Goal: Task Accomplishment & Management: Manage account settings

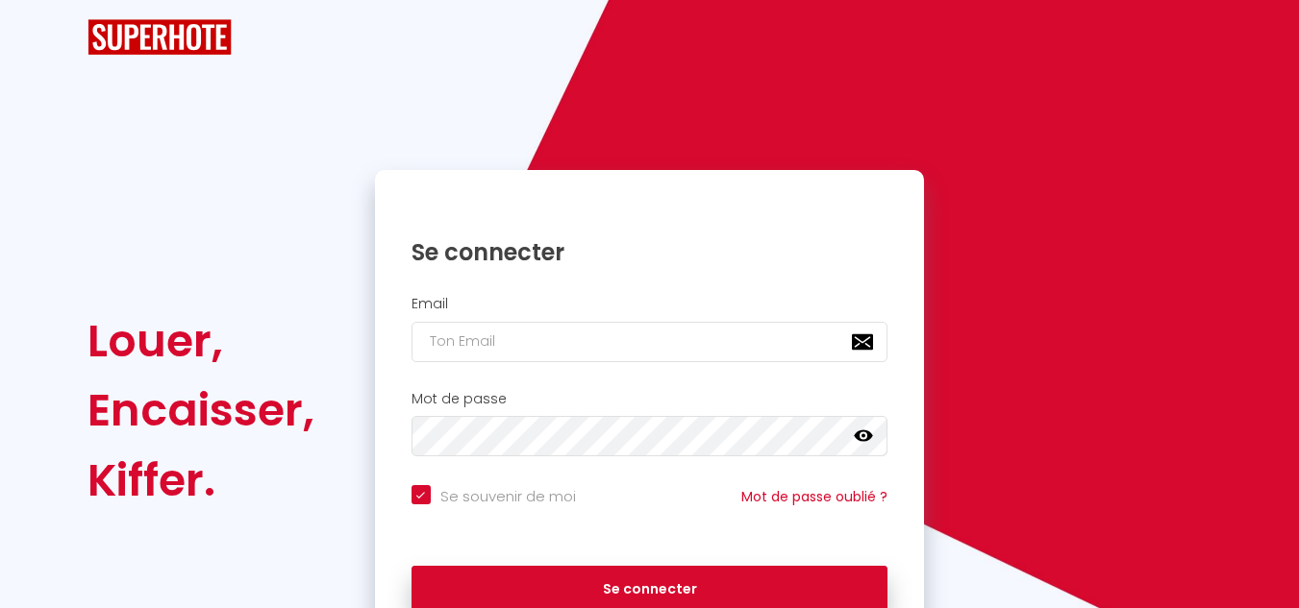
checkbox input "true"
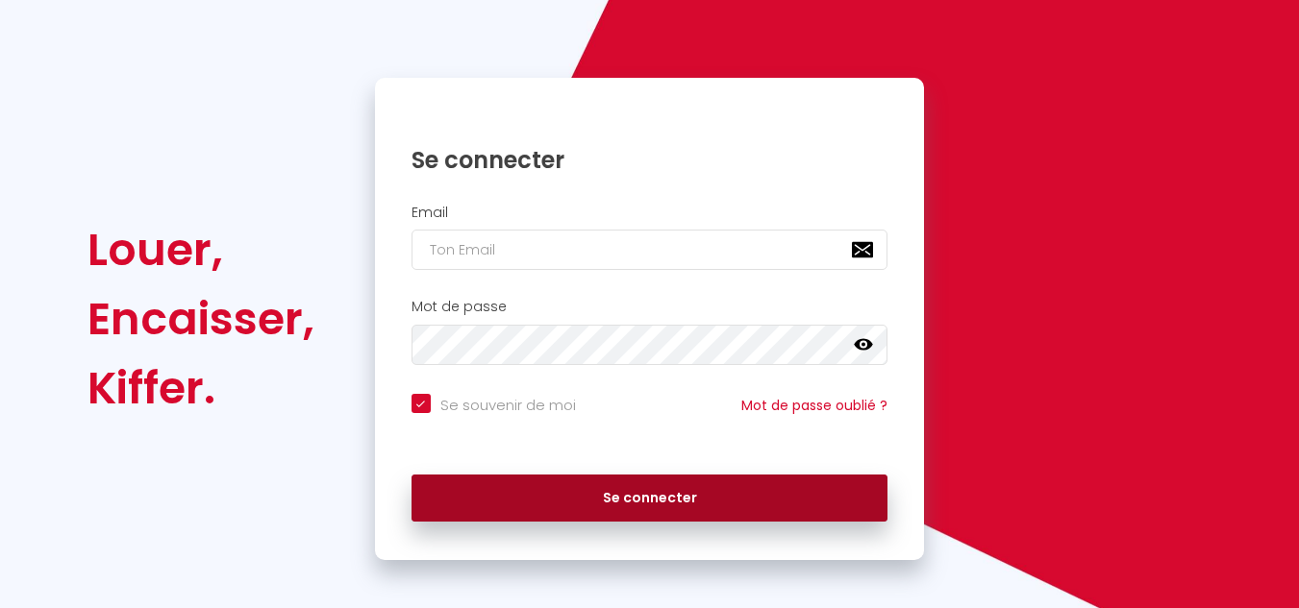
scroll to position [138, 0]
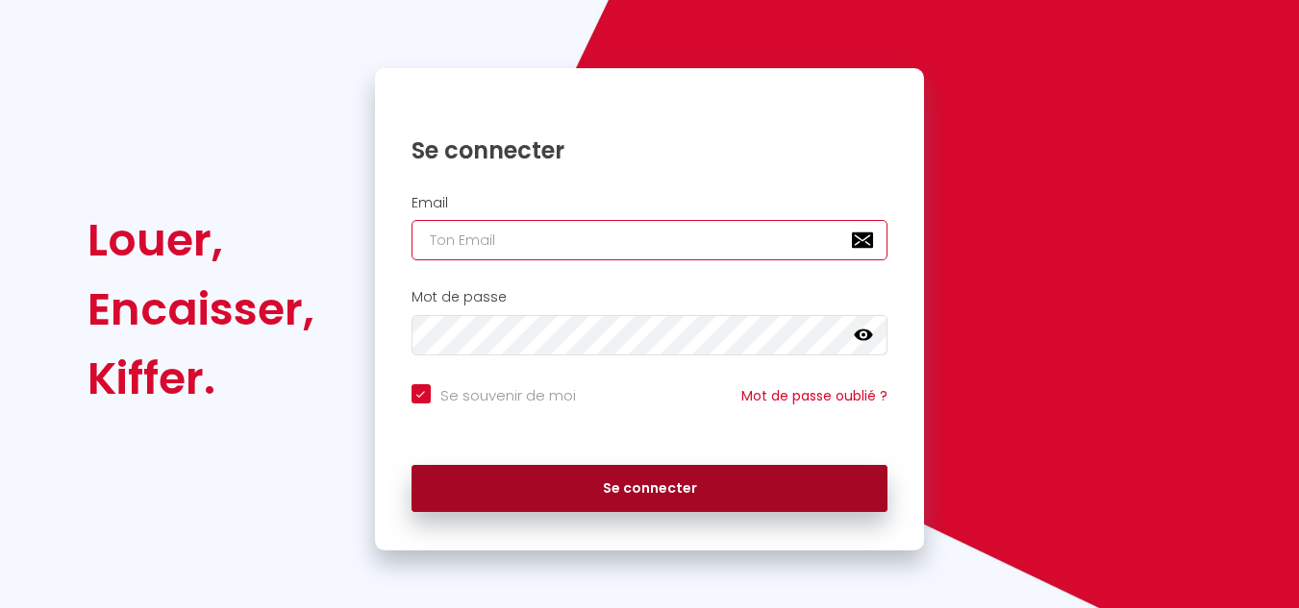
type input "[EMAIL_ADDRESS][DOMAIN_NAME]"
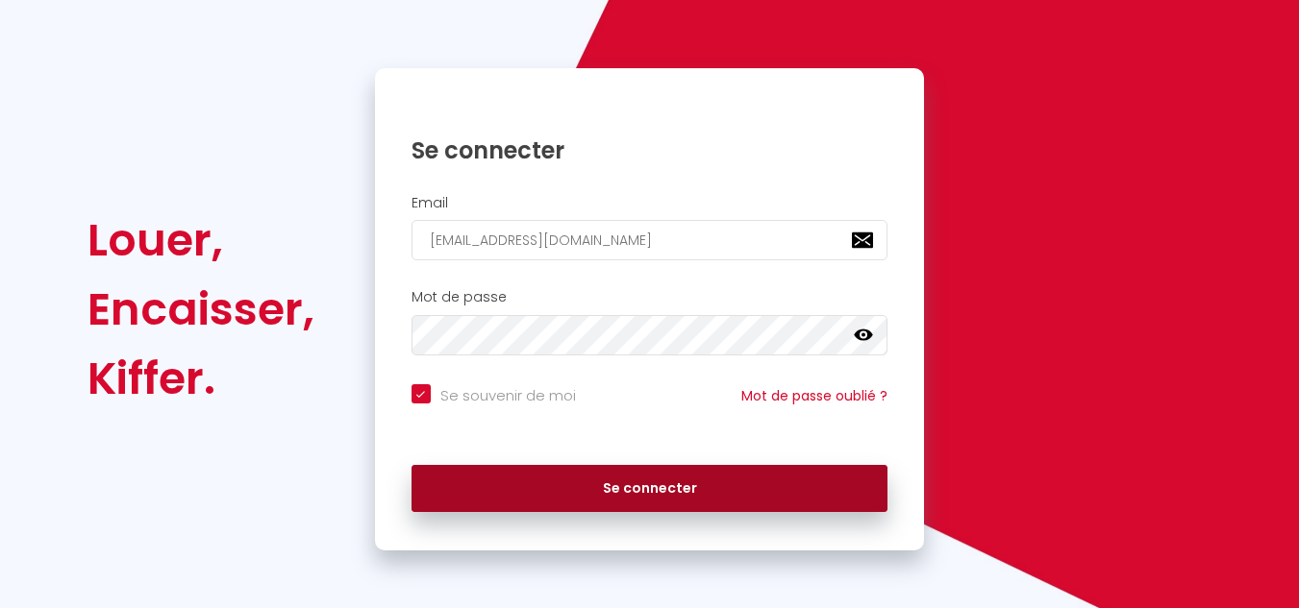
click at [679, 501] on button "Se connecter" at bounding box center [649, 489] width 477 height 48
checkbox input "true"
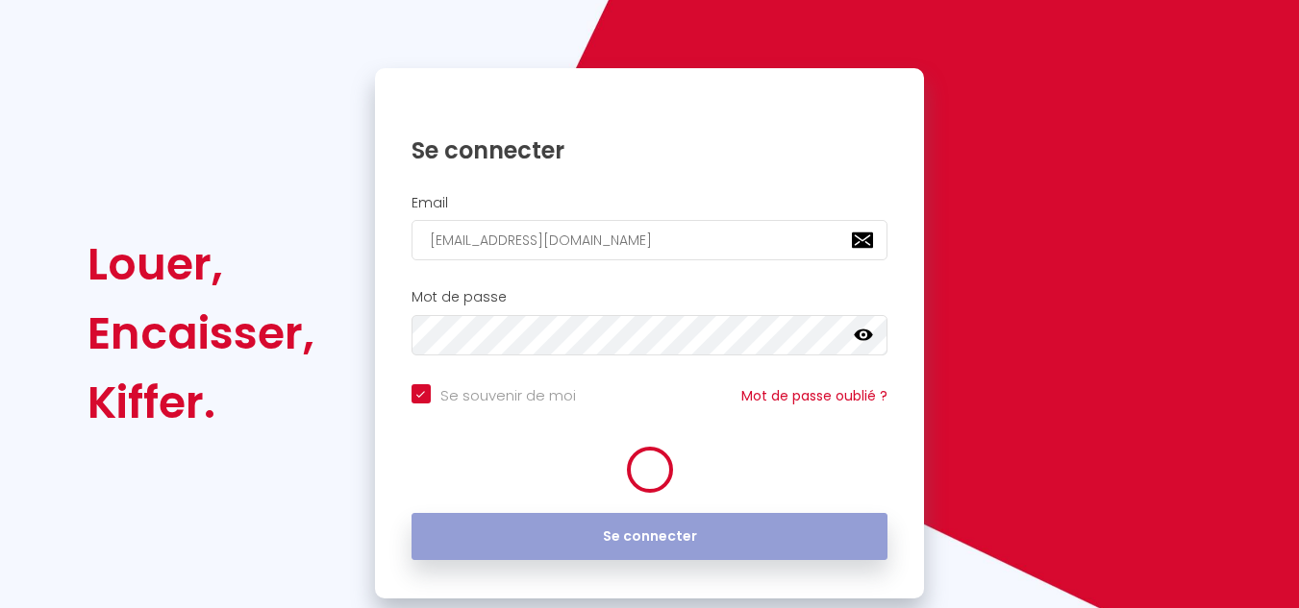
click at [679, 501] on div "Se connecter" at bounding box center [650, 537] width 550 height 87
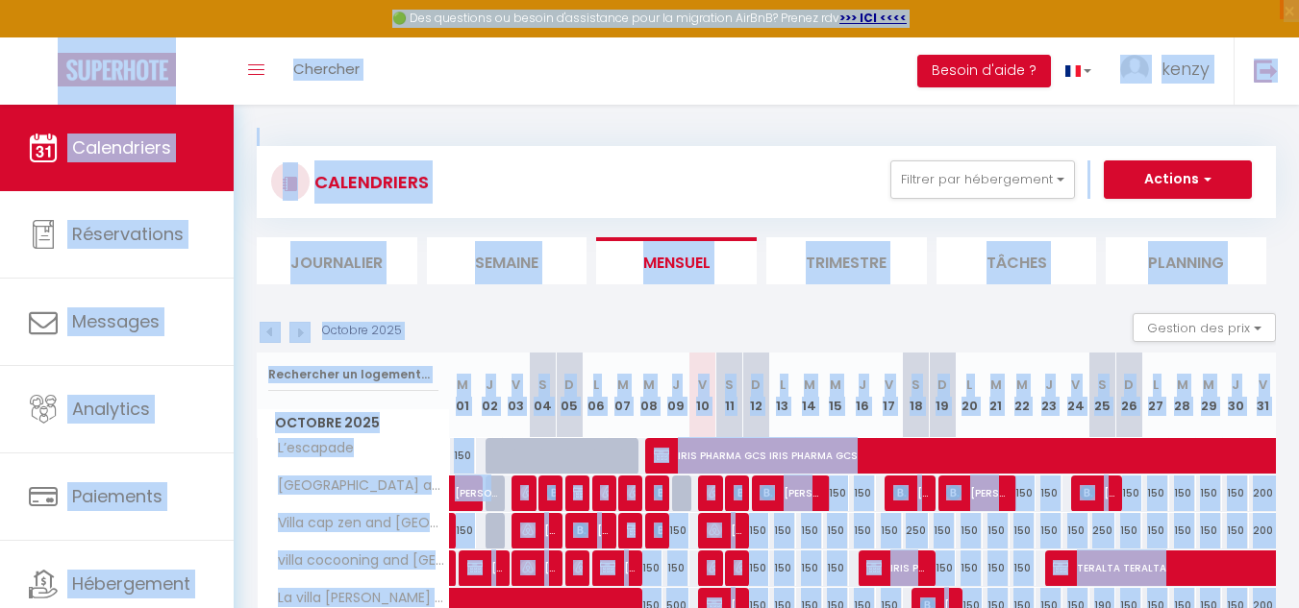
scroll to position [96, 0]
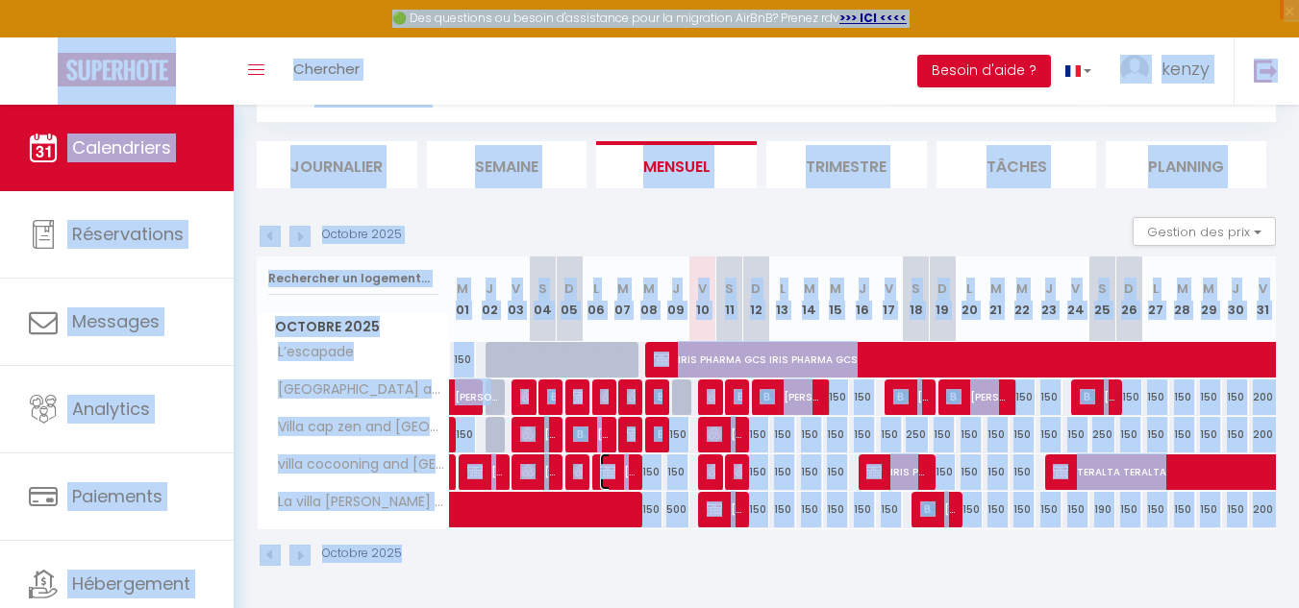
click at [612, 470] on img at bounding box center [607, 471] width 15 height 15
select select "OK"
select select "KO"
select select "0"
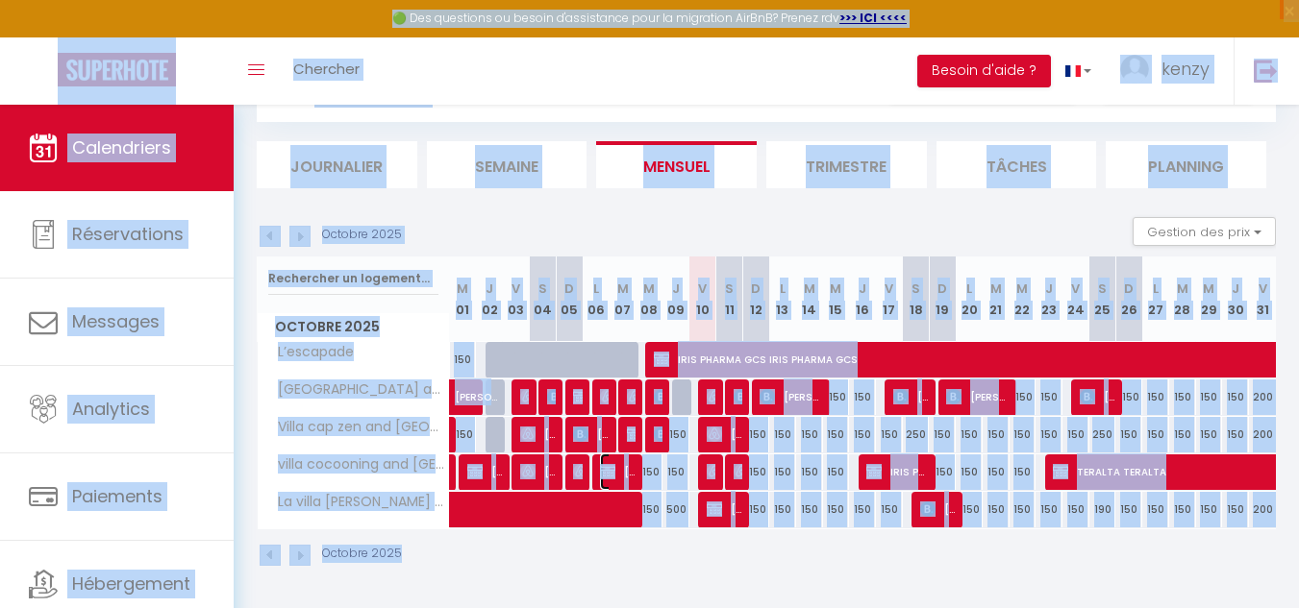
select select "1"
select select
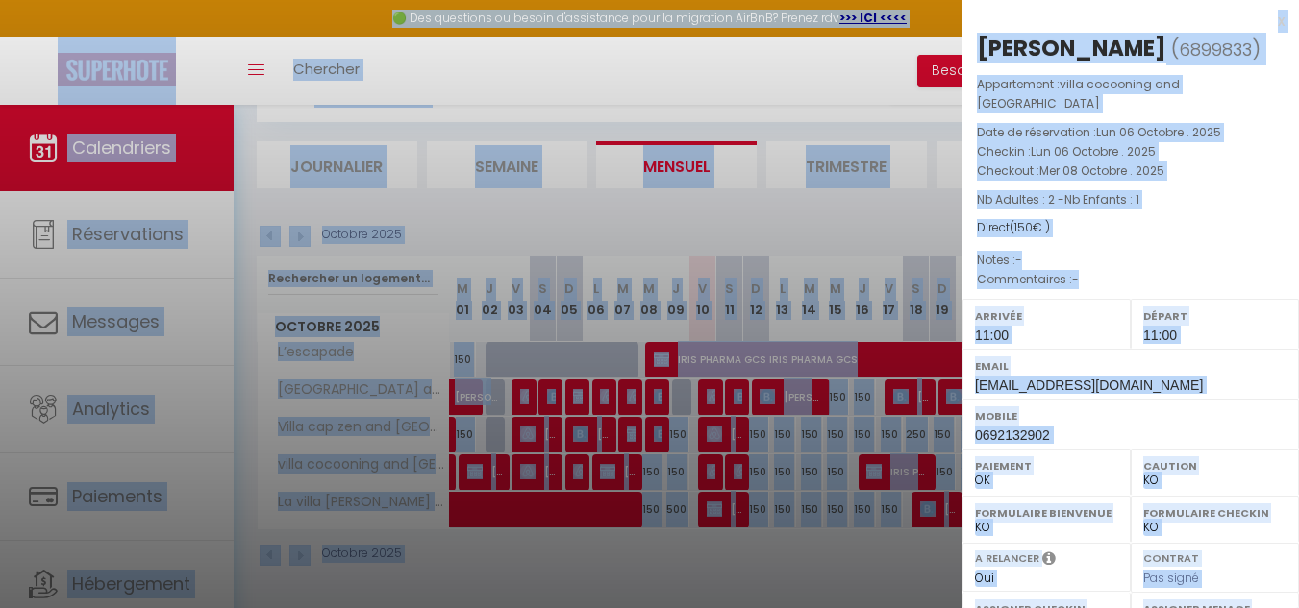
click at [821, 71] on div at bounding box center [649, 304] width 1299 height 608
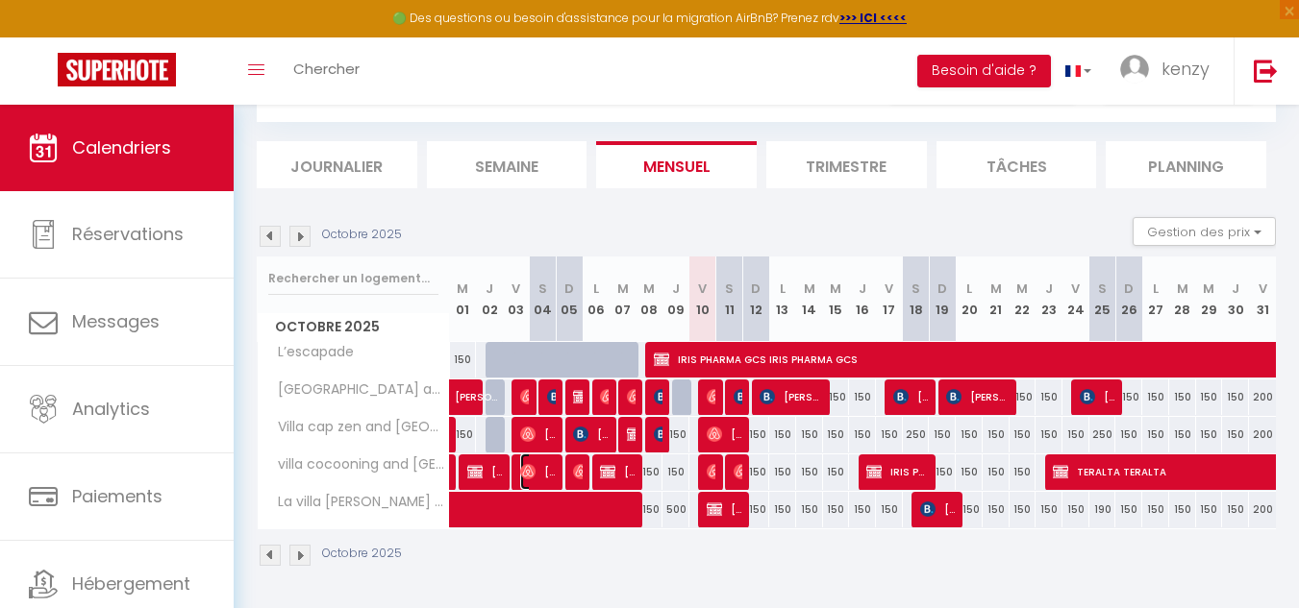
click at [541, 465] on span "[PERSON_NAME]" at bounding box center [538, 472] width 36 height 37
select select "OK"
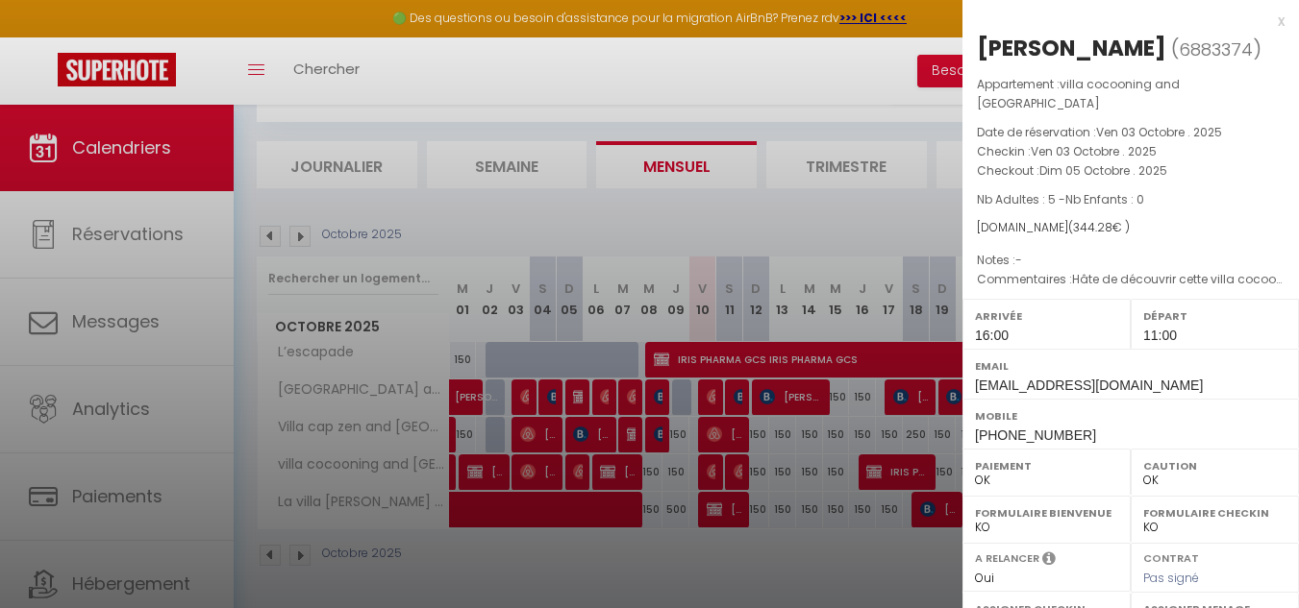
drag, startPoint x: 973, startPoint y: 53, endPoint x: 1180, endPoint y: 47, distance: 207.7
click at [1180, 47] on div "[PERSON_NAME] ( 6883374 ) Appartement : villa cocooning and spa Date de réserva…" at bounding box center [1130, 460] width 336 height 854
copy div "[PERSON_NAME]"
click at [719, 404] on div at bounding box center [649, 304] width 1299 height 608
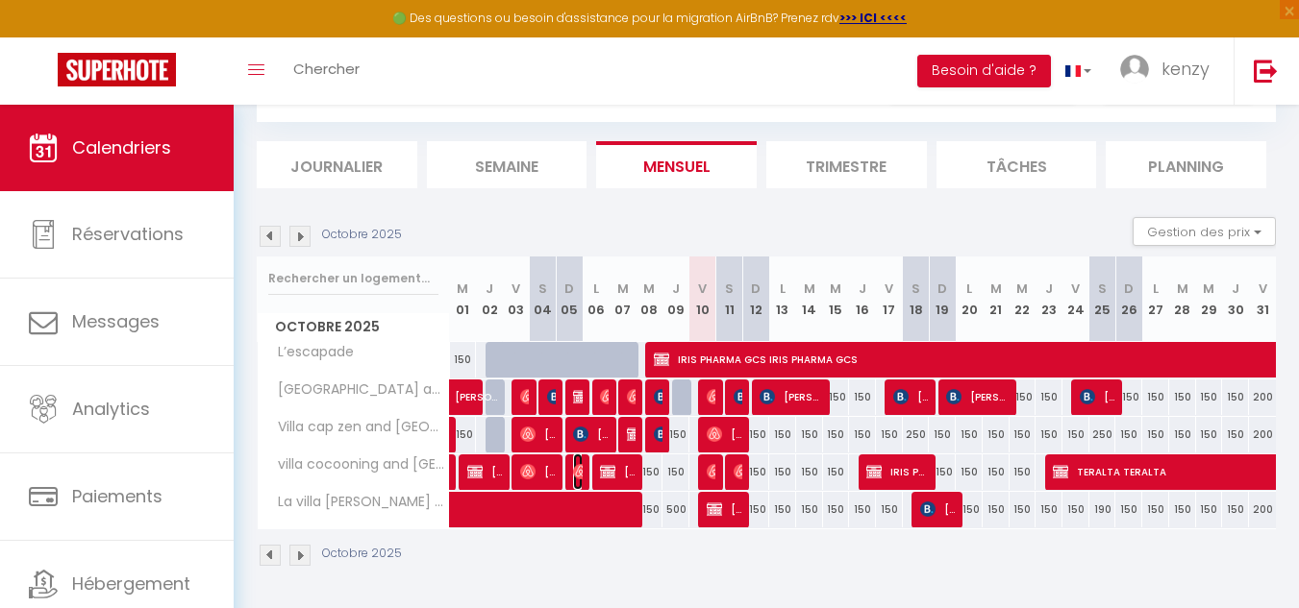
click at [577, 465] on img at bounding box center [580, 471] width 15 height 15
select select "0"
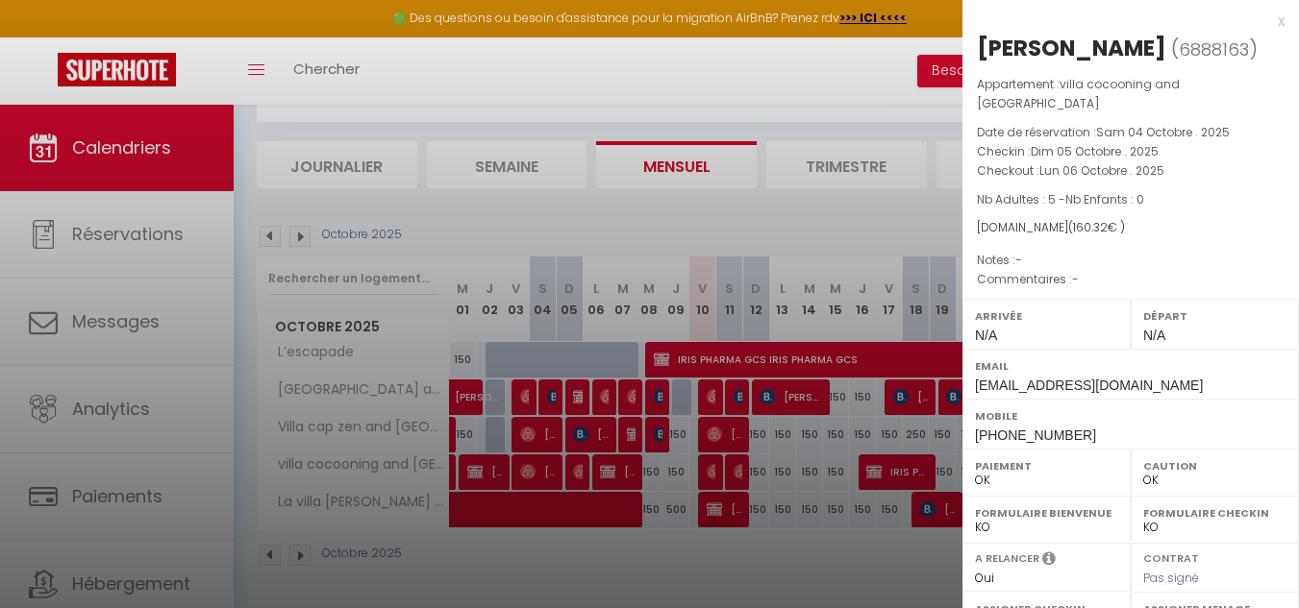
click at [772, 538] on div at bounding box center [649, 304] width 1299 height 608
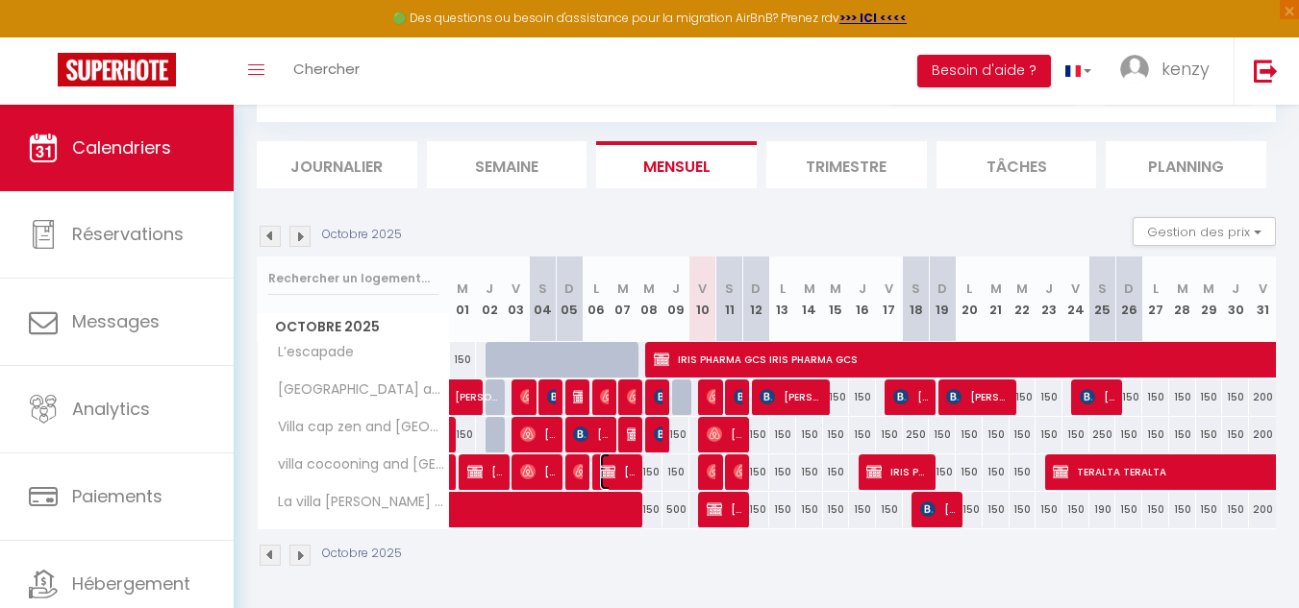
click at [614, 469] on img at bounding box center [607, 471] width 15 height 15
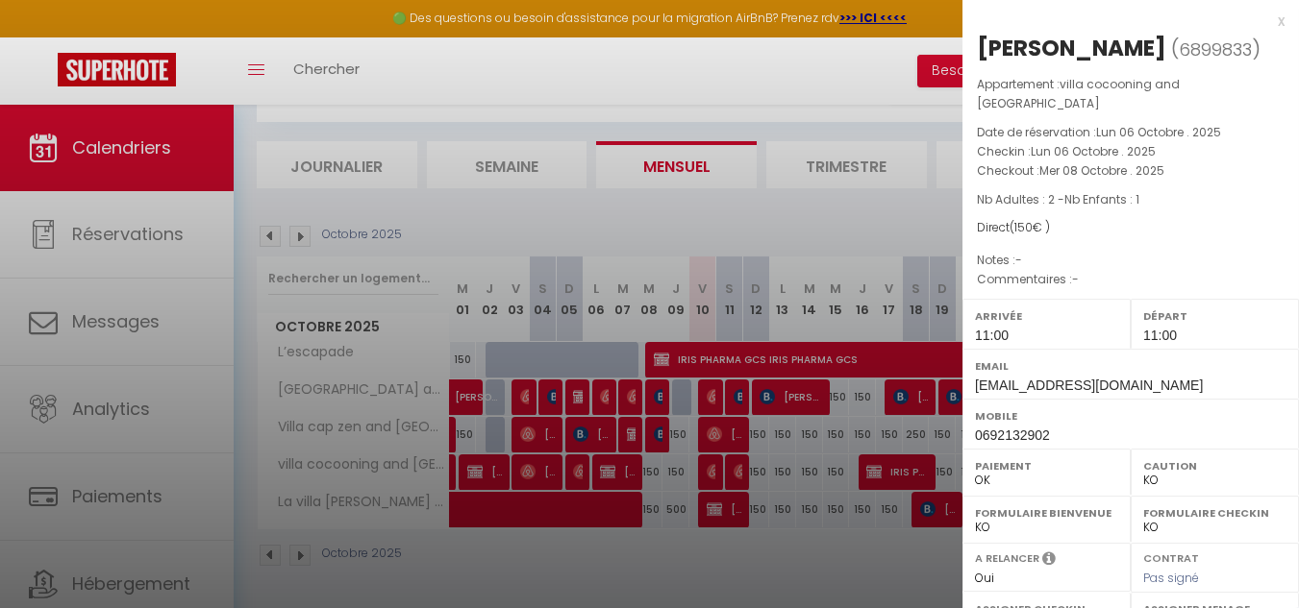
drag, startPoint x: 979, startPoint y: 50, endPoint x: 1113, endPoint y: 39, distance: 135.0
click at [1113, 39] on div "[PERSON_NAME]" at bounding box center [1071, 48] width 189 height 31
copy div "[PERSON_NAME]"
click at [843, 329] on div at bounding box center [649, 304] width 1299 height 608
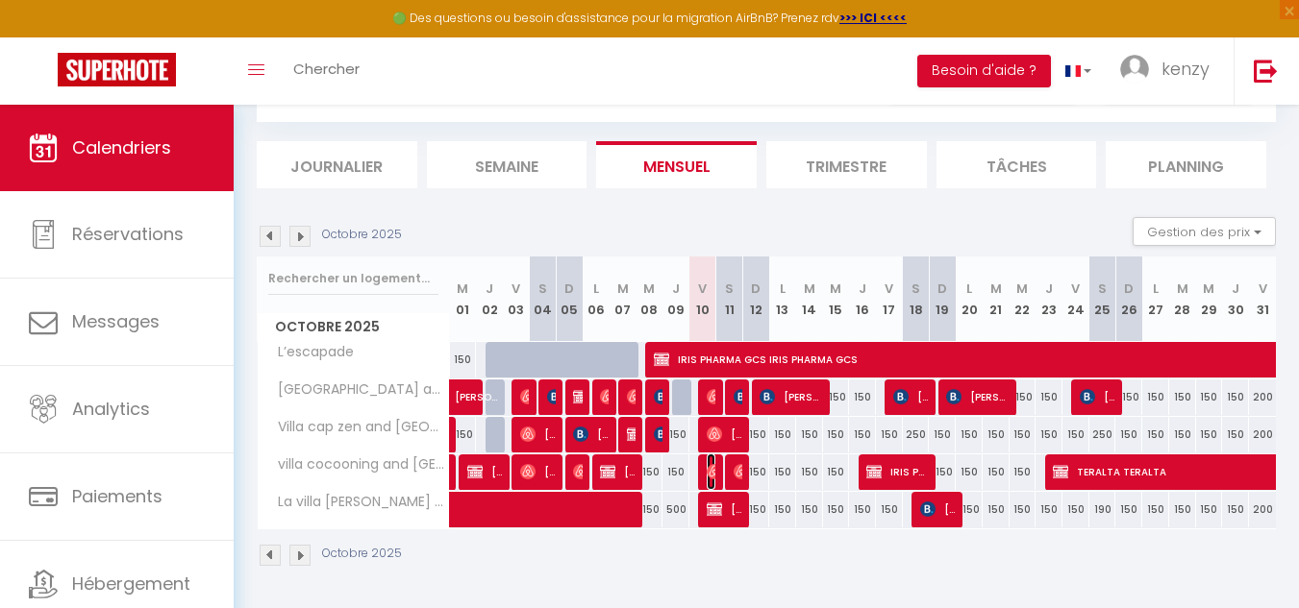
click at [710, 475] on img at bounding box center [714, 471] width 15 height 15
select select "OK"
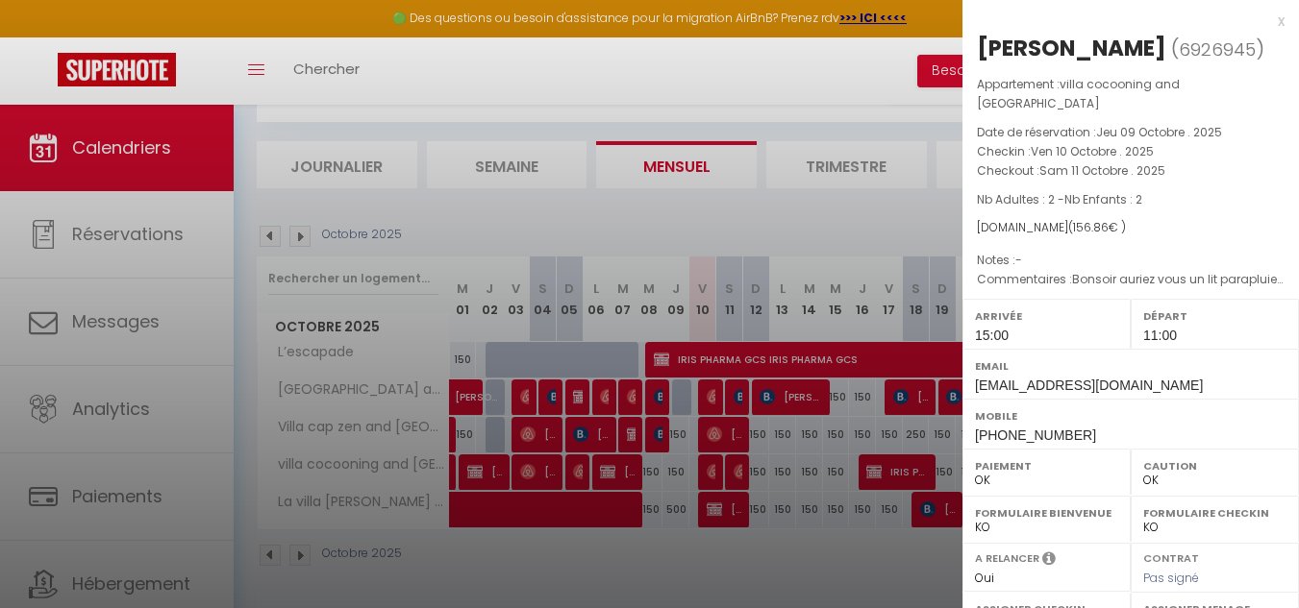
drag, startPoint x: 977, startPoint y: 47, endPoint x: 1152, endPoint y: 37, distance: 175.2
click at [1152, 37] on h2 "[PERSON_NAME] ( 6926945 )" at bounding box center [1131, 49] width 308 height 33
copy div "[PERSON_NAME]"
click at [767, 453] on div at bounding box center [649, 304] width 1299 height 608
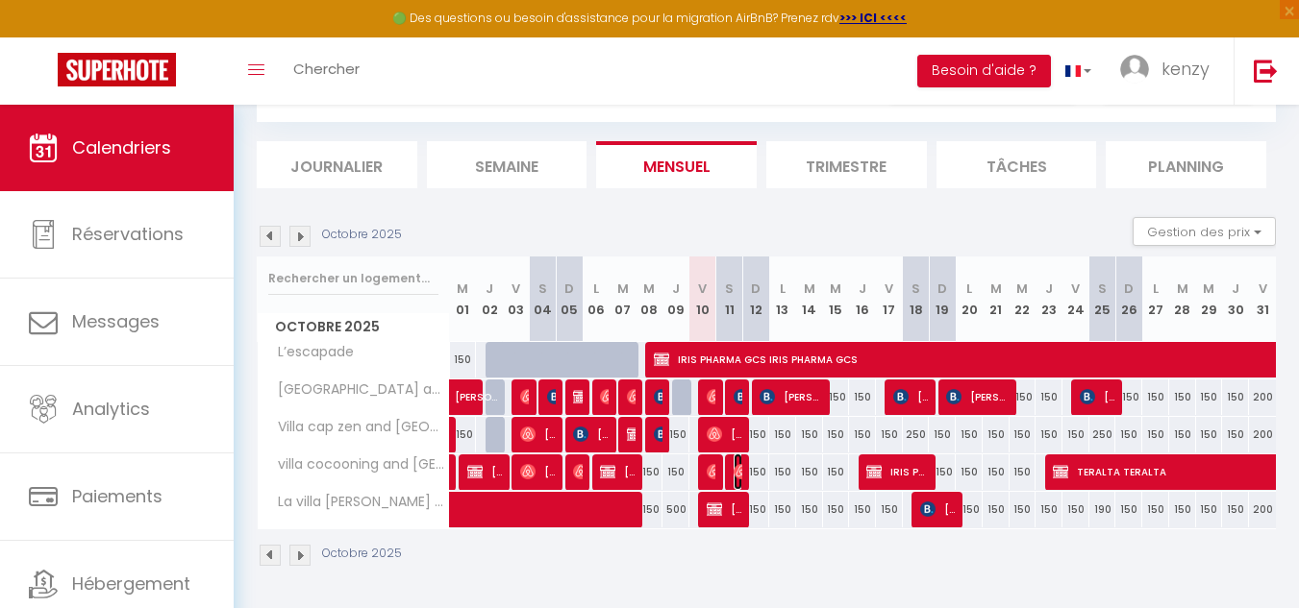
click at [735, 473] on img at bounding box center [740, 471] width 15 height 15
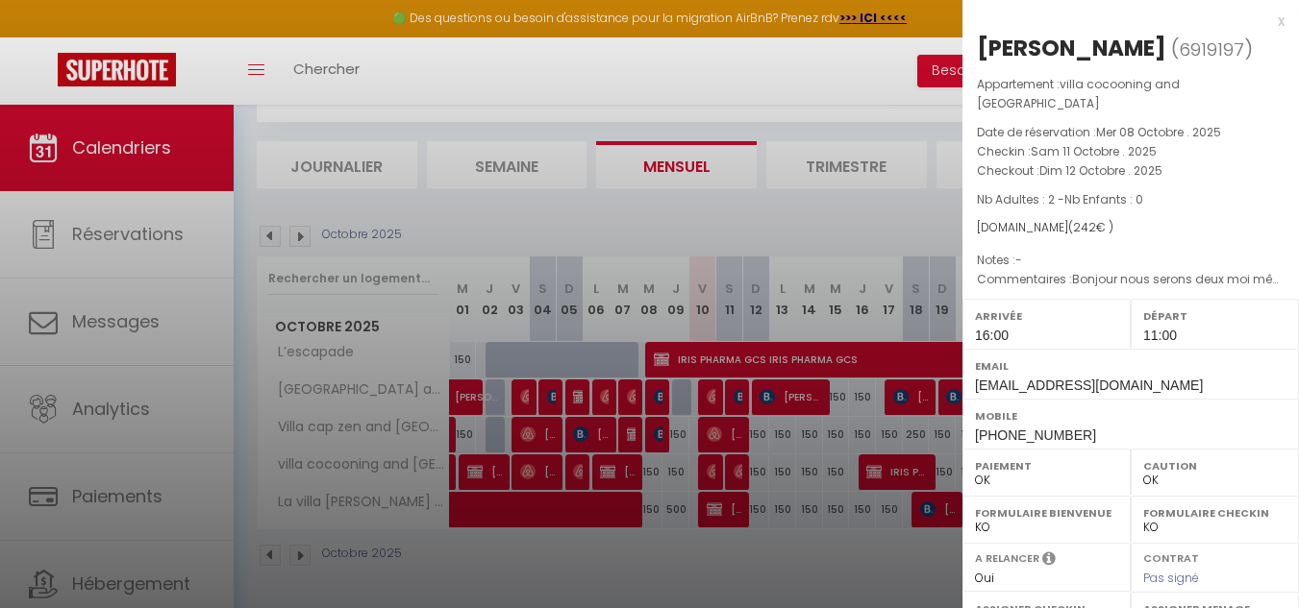
drag, startPoint x: 979, startPoint y: 46, endPoint x: 1161, endPoint y: 37, distance: 182.9
click at [1161, 37] on div "[PERSON_NAME]" at bounding box center [1071, 48] width 189 height 31
copy div "[PERSON_NAME]"
drag, startPoint x: 865, startPoint y: 346, endPoint x: 827, endPoint y: 402, distance: 67.7
click at [865, 347] on div at bounding box center [649, 304] width 1299 height 608
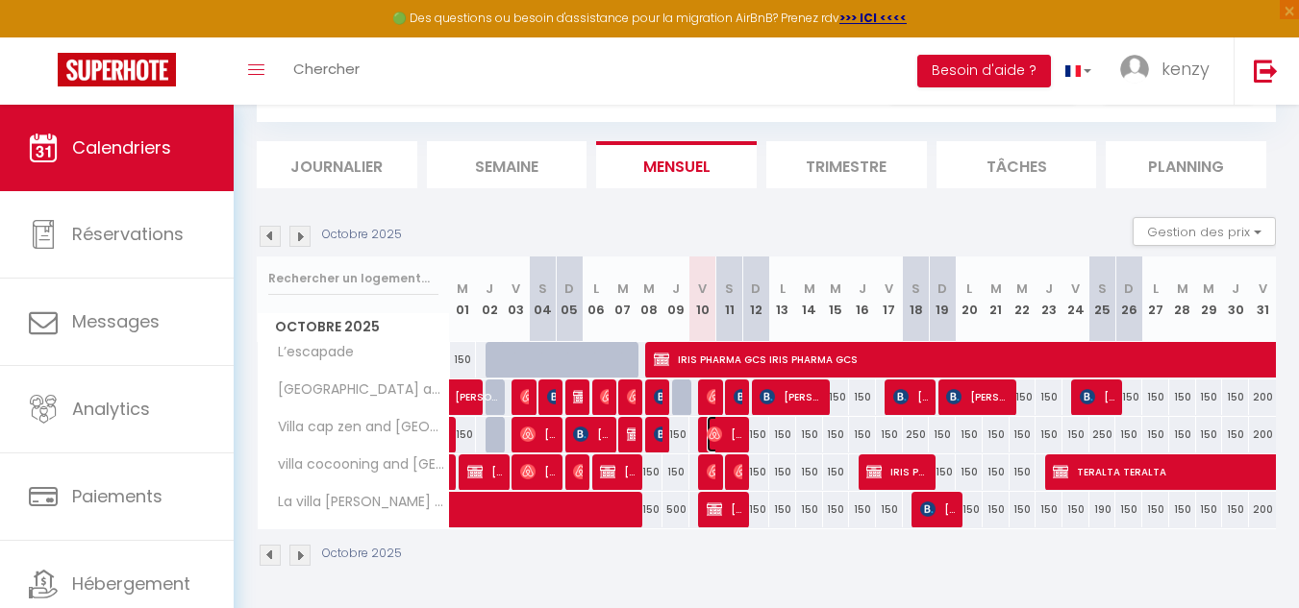
click at [735, 436] on span "[PERSON_NAME]" at bounding box center [725, 434] width 36 height 37
select select "0"
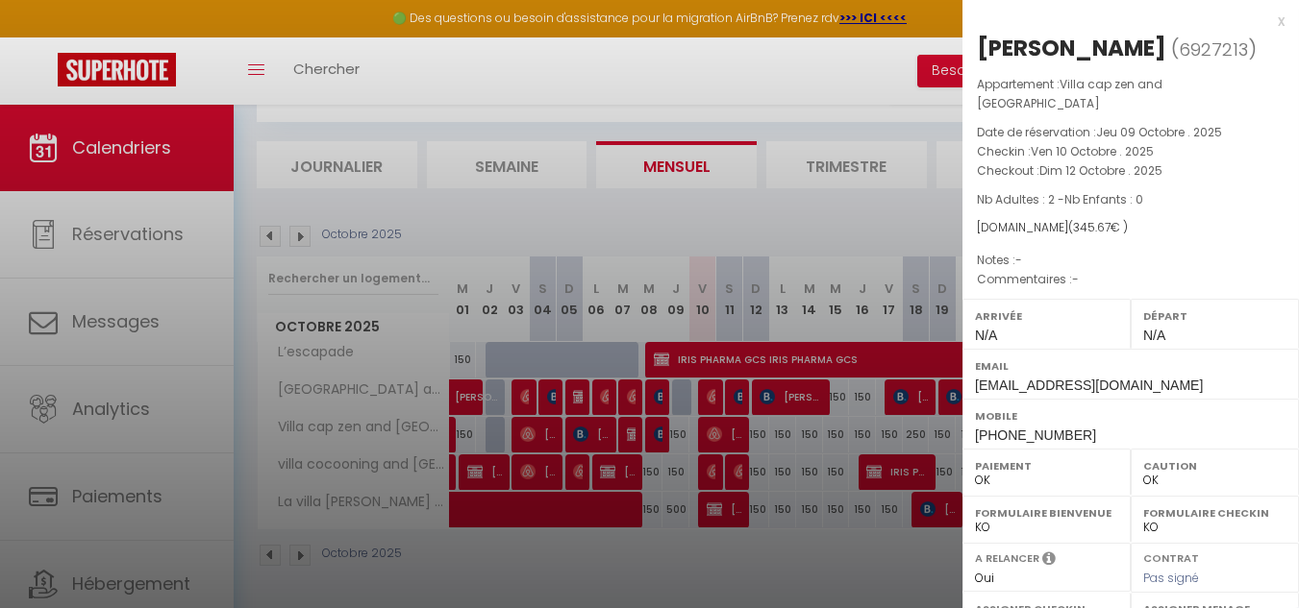
drag, startPoint x: 980, startPoint y: 41, endPoint x: 1101, endPoint y: 51, distance: 121.5
click at [1101, 51] on div "[PERSON_NAME]" at bounding box center [1071, 48] width 189 height 31
copy div "[PERSON_NAME]"
click at [577, 437] on div at bounding box center [649, 304] width 1299 height 608
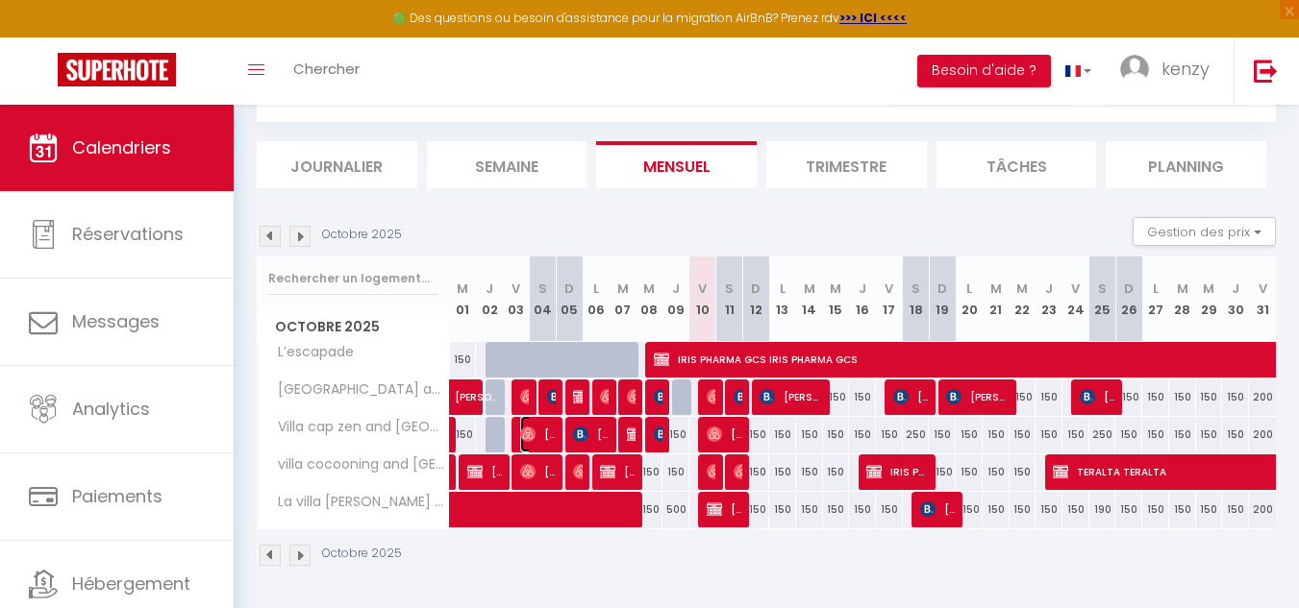
click at [539, 436] on span "[PERSON_NAME]" at bounding box center [538, 434] width 36 height 37
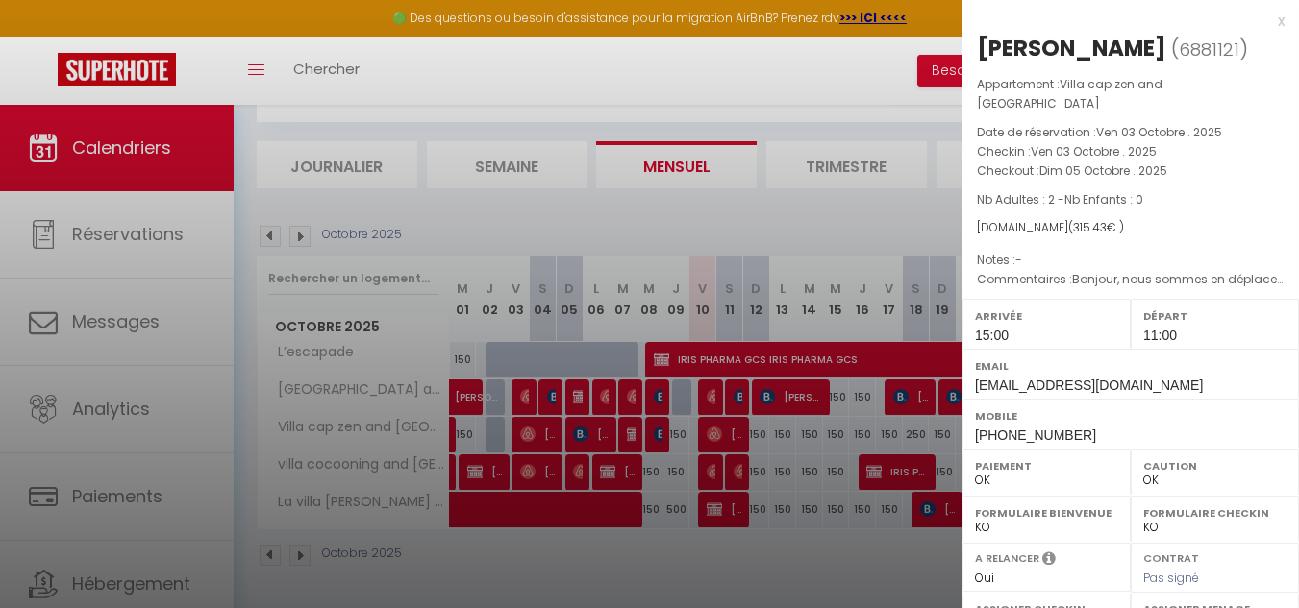
click at [500, 426] on div at bounding box center [649, 304] width 1299 height 608
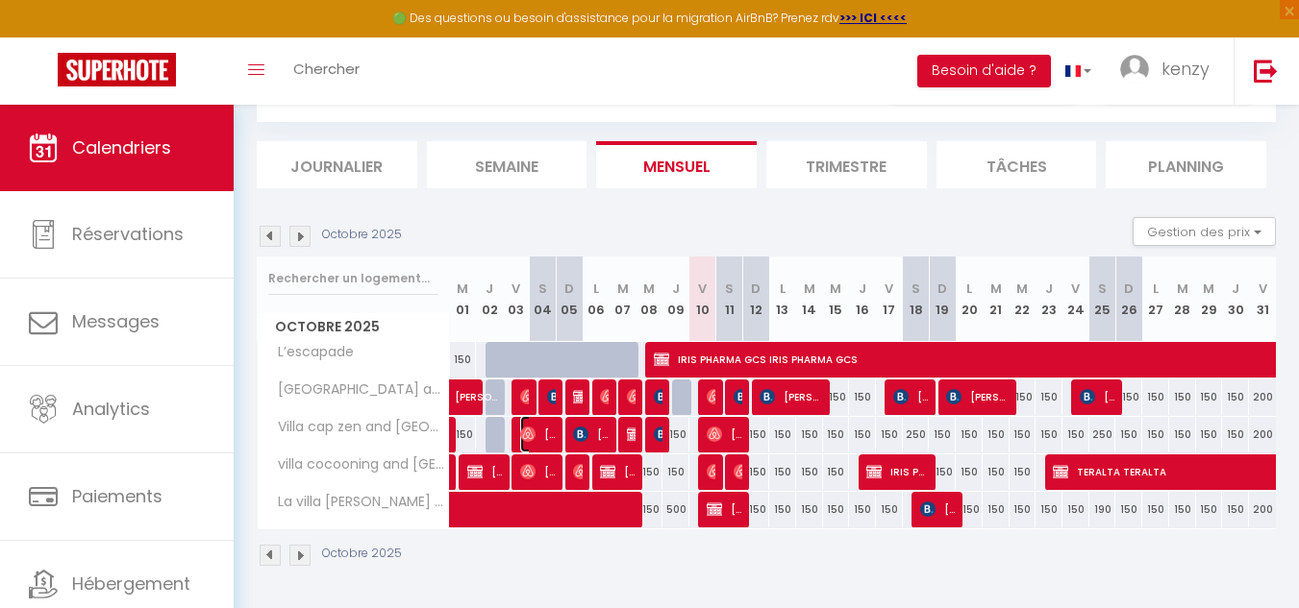
click at [552, 431] on span "[PERSON_NAME]" at bounding box center [538, 434] width 36 height 37
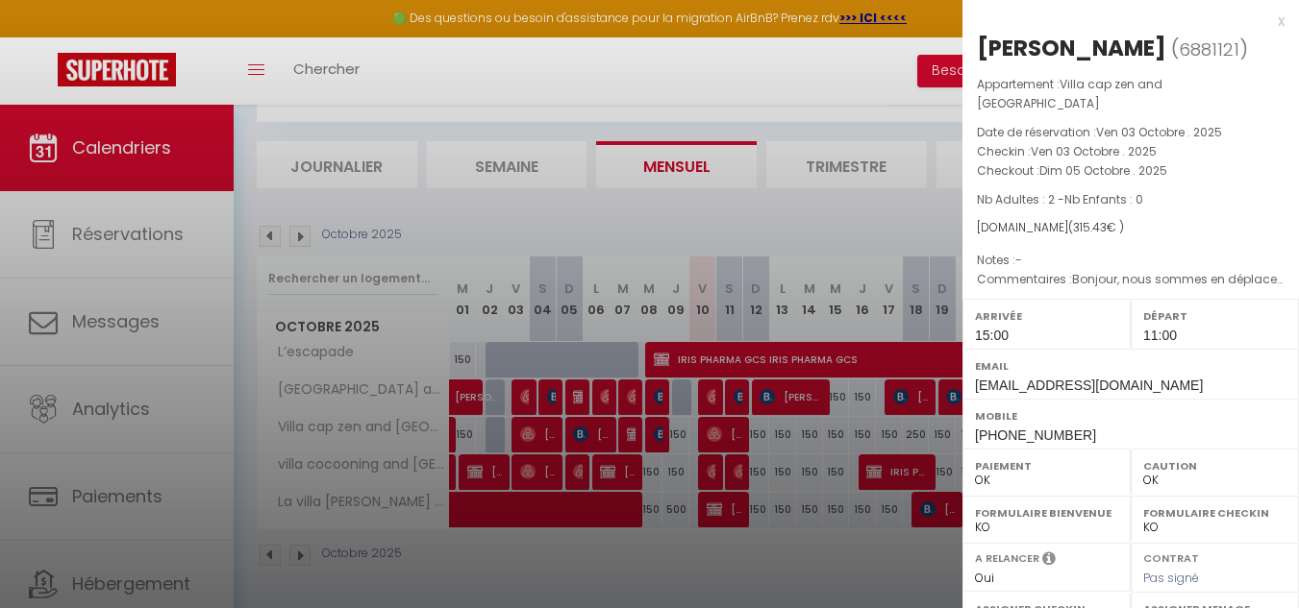
drag, startPoint x: 980, startPoint y: 37, endPoint x: 1206, endPoint y: 31, distance: 226.9
click at [1206, 31] on div "x [PERSON_NAME] ( 6881121 ) Appartement : Villa cap zen and spa Date de réserva…" at bounding box center [1130, 457] width 336 height 915
click at [1021, 36] on div "[PERSON_NAME]" at bounding box center [1071, 48] width 189 height 31
drag, startPoint x: 978, startPoint y: 42, endPoint x: 1206, endPoint y: 43, distance: 228.8
click at [1206, 43] on h2 "[PERSON_NAME] ( 6881121 )" at bounding box center [1131, 49] width 308 height 33
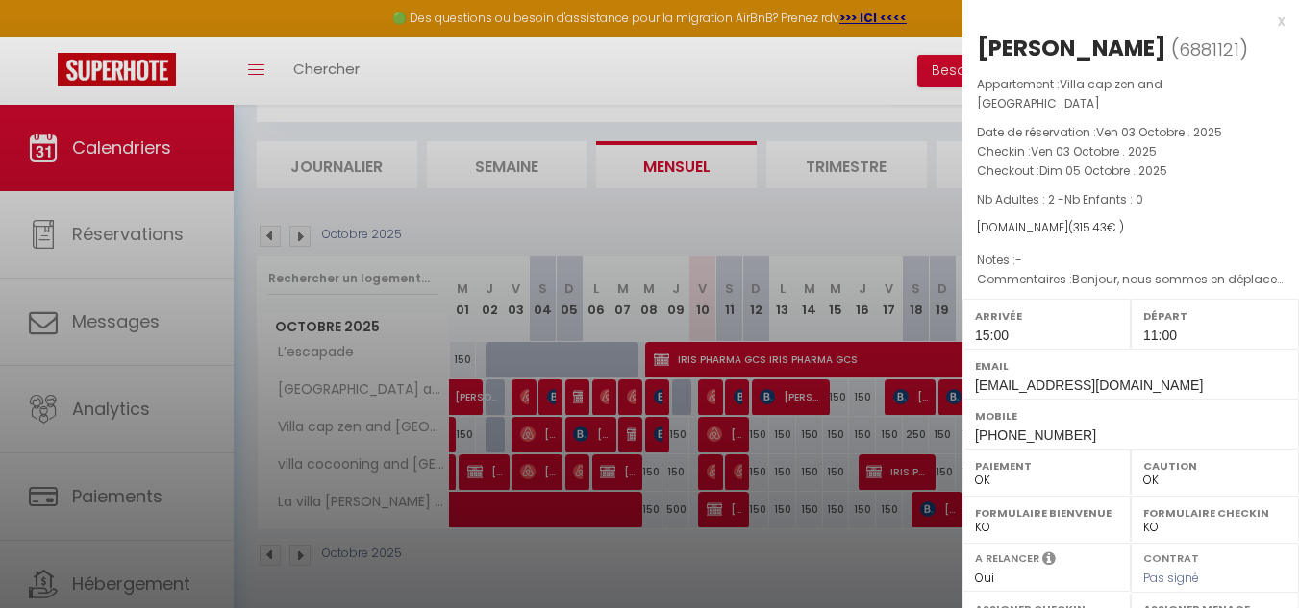
copy div "[PERSON_NAME]"
click at [457, 485] on div at bounding box center [649, 304] width 1299 height 608
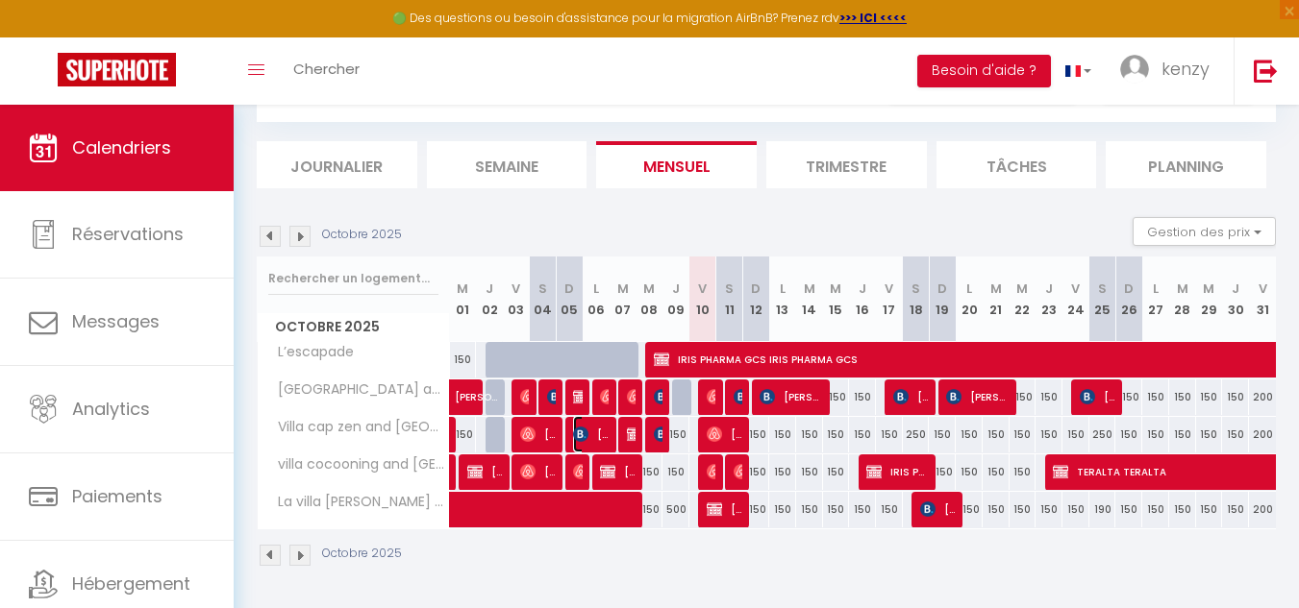
click at [593, 431] on span "[PERSON_NAME]" at bounding box center [591, 434] width 36 height 37
select select "KO"
select select "0"
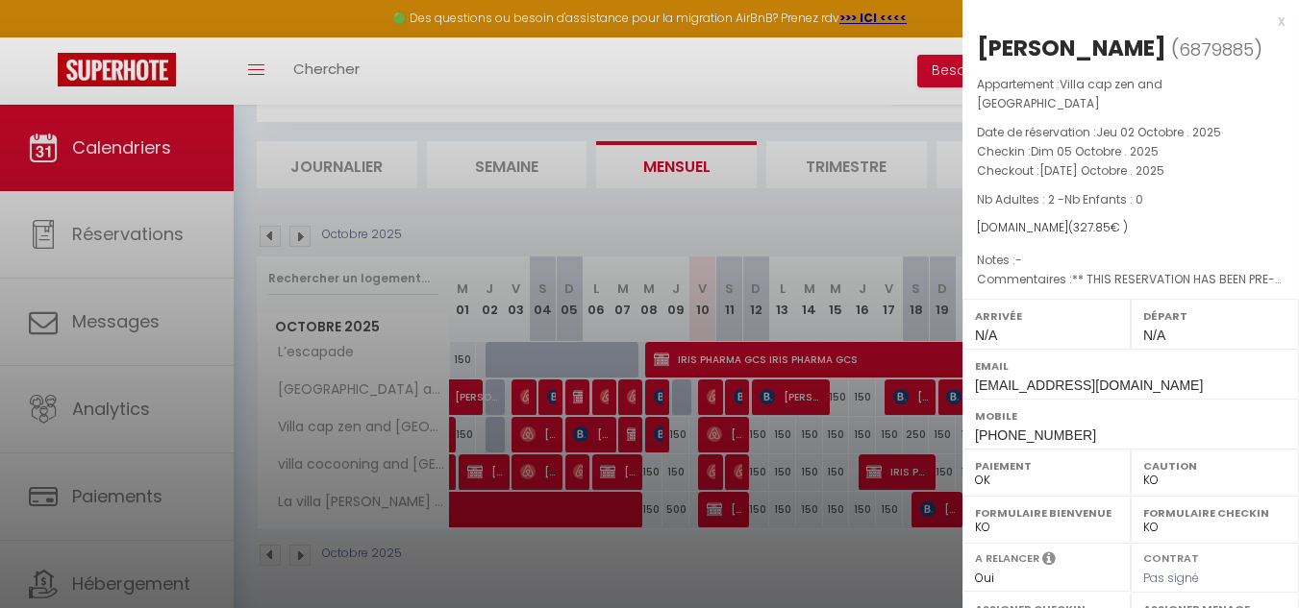
drag, startPoint x: 975, startPoint y: 47, endPoint x: 1119, endPoint y: 47, distance: 144.2
click at [1119, 47] on div "[PERSON_NAME] ( 6879885 ) Appartement : Villa cap zen and spa Date de réservati…" at bounding box center [1130, 460] width 336 height 854
copy h2 "[PERSON_NAME]"
click at [680, 352] on div at bounding box center [649, 304] width 1299 height 608
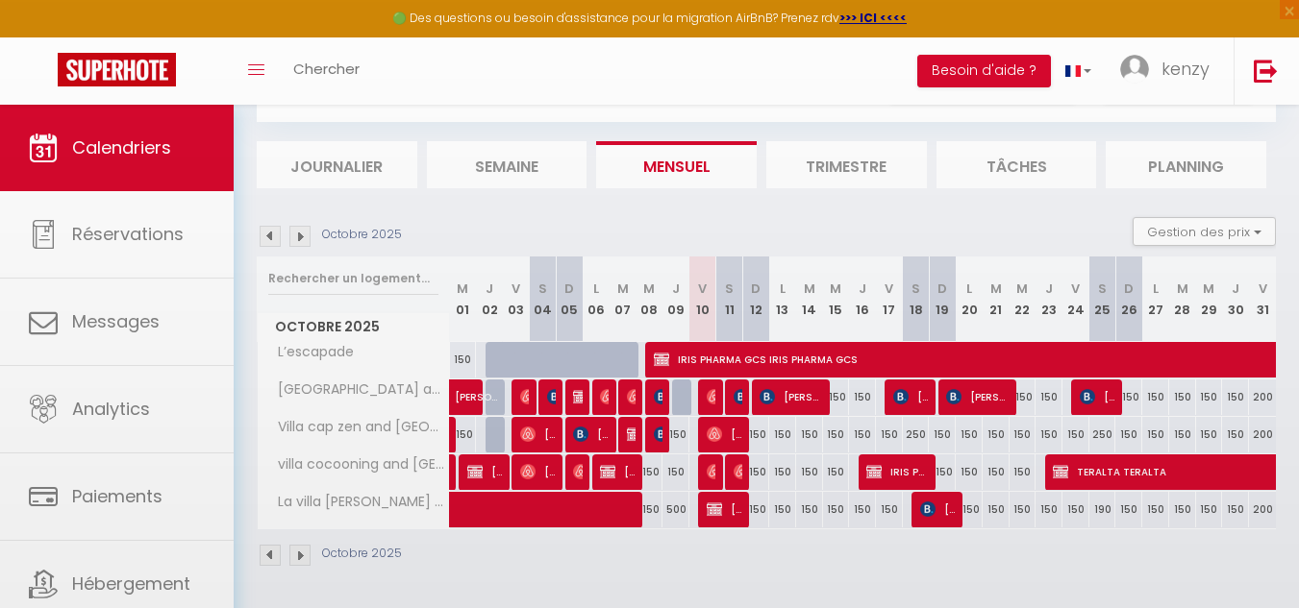
click at [625, 431] on div at bounding box center [631, 435] width 27 height 37
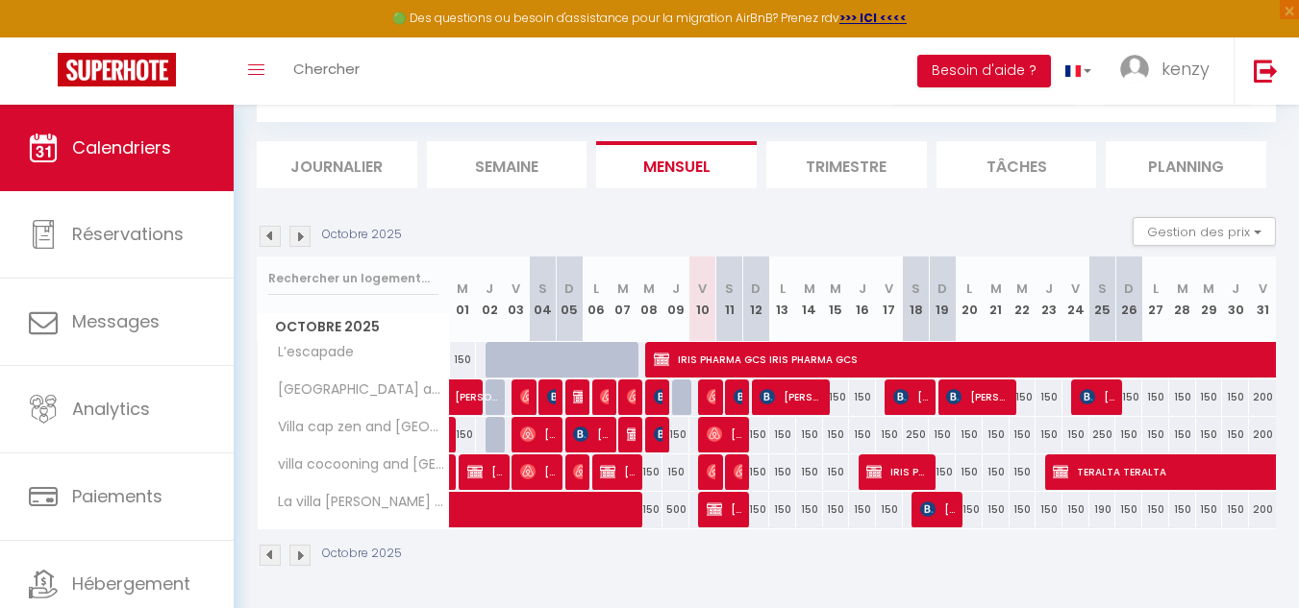
click at [625, 437] on div at bounding box center [631, 435] width 27 height 37
click at [632, 435] on img at bounding box center [634, 434] width 15 height 15
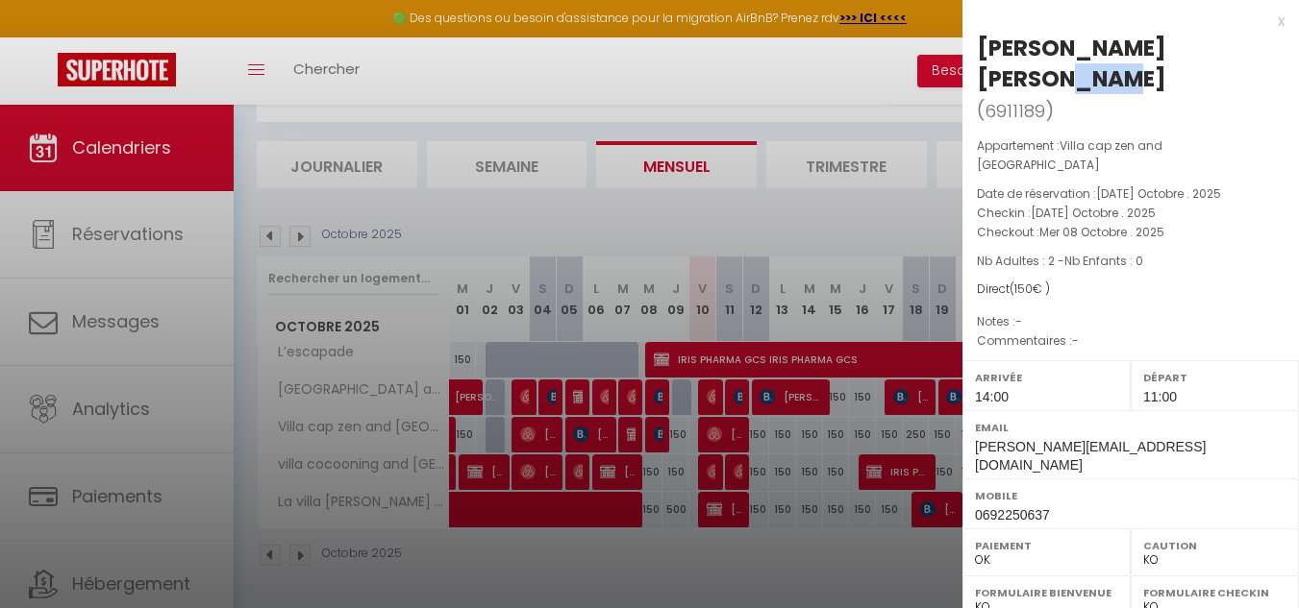
drag, startPoint x: 980, startPoint y: 46, endPoint x: 1093, endPoint y: 46, distance: 113.4
click at [1073, 46] on div "[PERSON_NAME] [PERSON_NAME]" at bounding box center [1131, 64] width 308 height 62
click at [1107, 46] on div "[PERSON_NAME] [PERSON_NAME]" at bounding box center [1131, 64] width 308 height 62
drag, startPoint x: 967, startPoint y: 54, endPoint x: 1150, endPoint y: 37, distance: 183.4
click at [1150, 37] on div "[PERSON_NAME] [PERSON_NAME] ( 6911189 ) Appartement : Villa cap zen and spa Dat…" at bounding box center [1130, 499] width 336 height 933
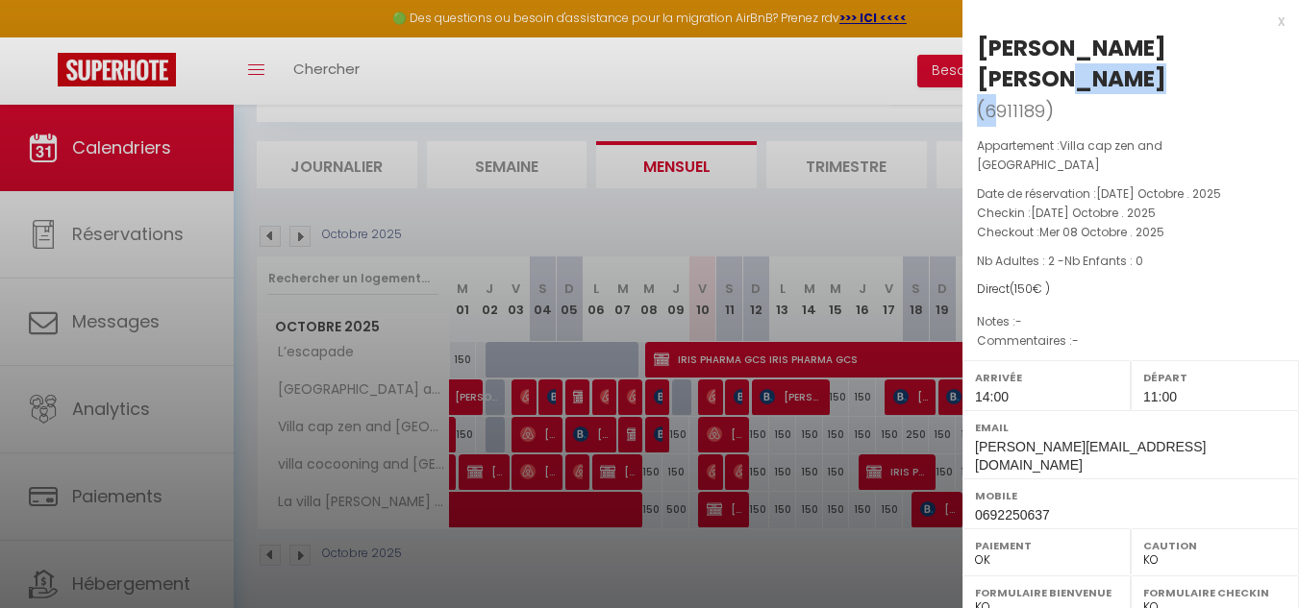
click at [1045, 99] on span "6911189" at bounding box center [1014, 111] width 61 height 24
click at [1029, 24] on div "x" at bounding box center [1123, 21] width 322 height 23
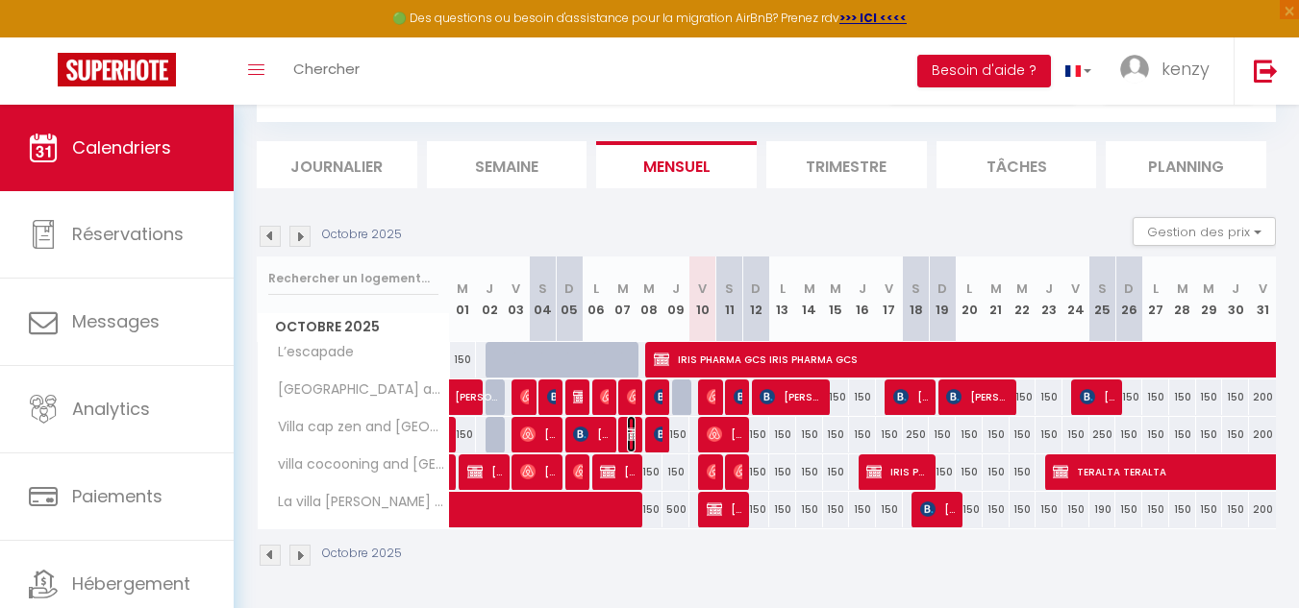
click at [634, 441] on img at bounding box center [634, 434] width 15 height 15
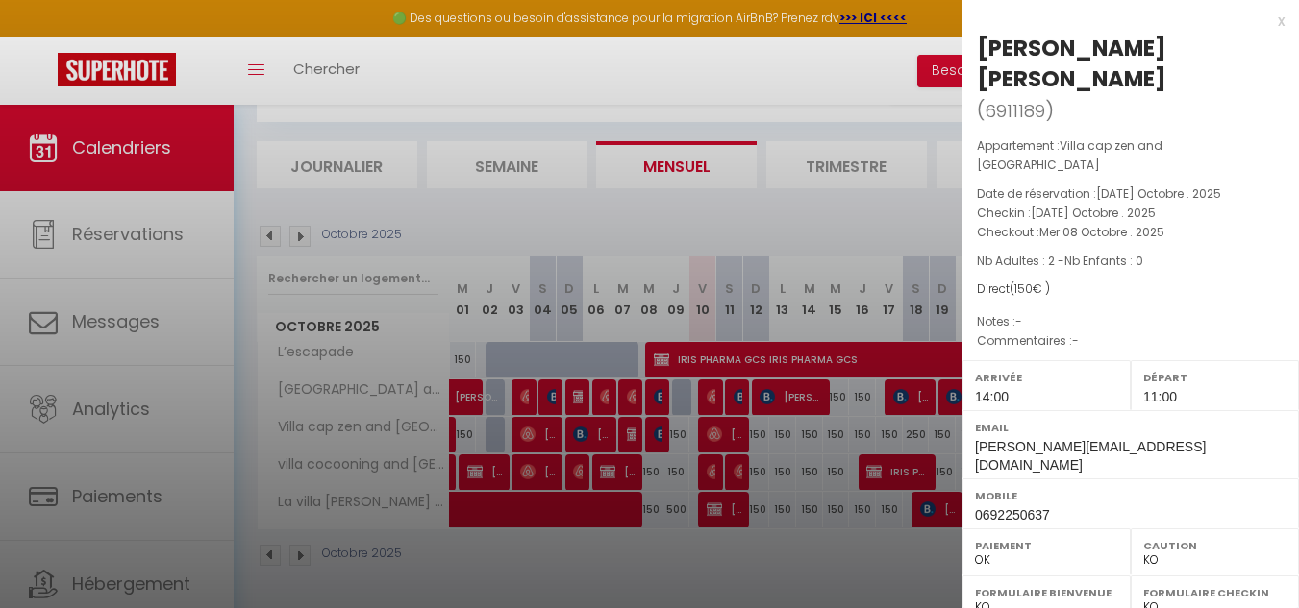
drag, startPoint x: 971, startPoint y: 42, endPoint x: 1123, endPoint y: 44, distance: 151.9
click at [1123, 44] on div "[PERSON_NAME] [PERSON_NAME] ( 6911189 ) Appartement : Villa cap zen and spa Dat…" at bounding box center [1130, 499] width 336 height 933
copy div "[PERSON_NAME] [PERSON_NAME]"
click at [746, 370] on div at bounding box center [649, 304] width 1299 height 608
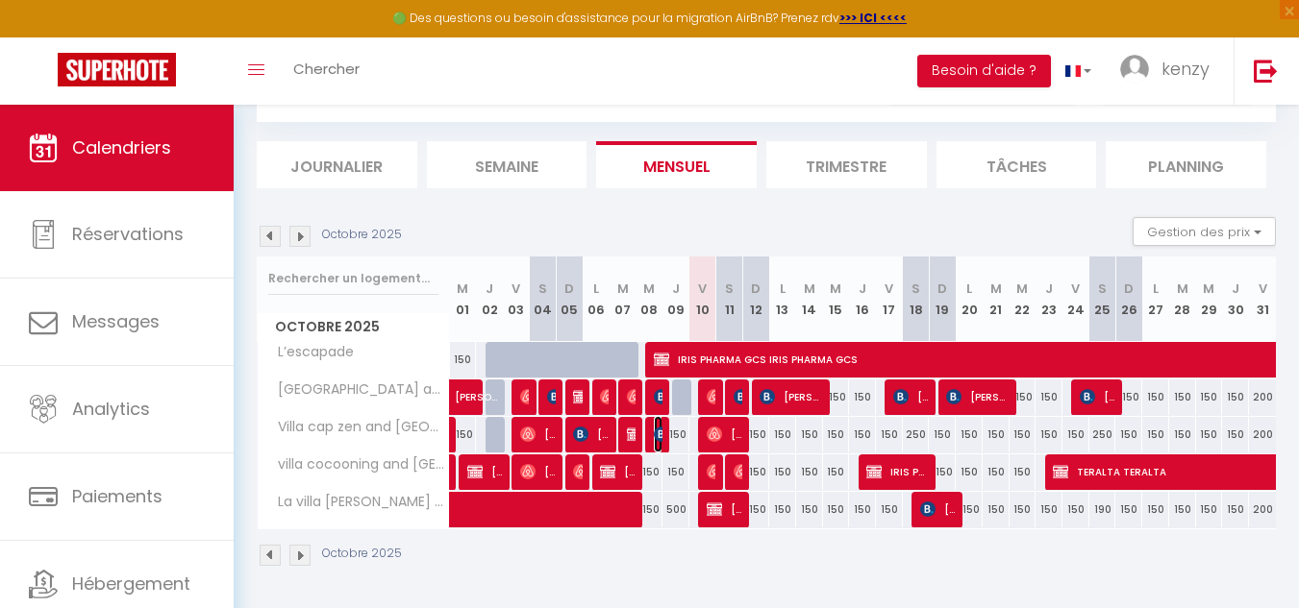
click at [658, 435] on img at bounding box center [661, 434] width 15 height 15
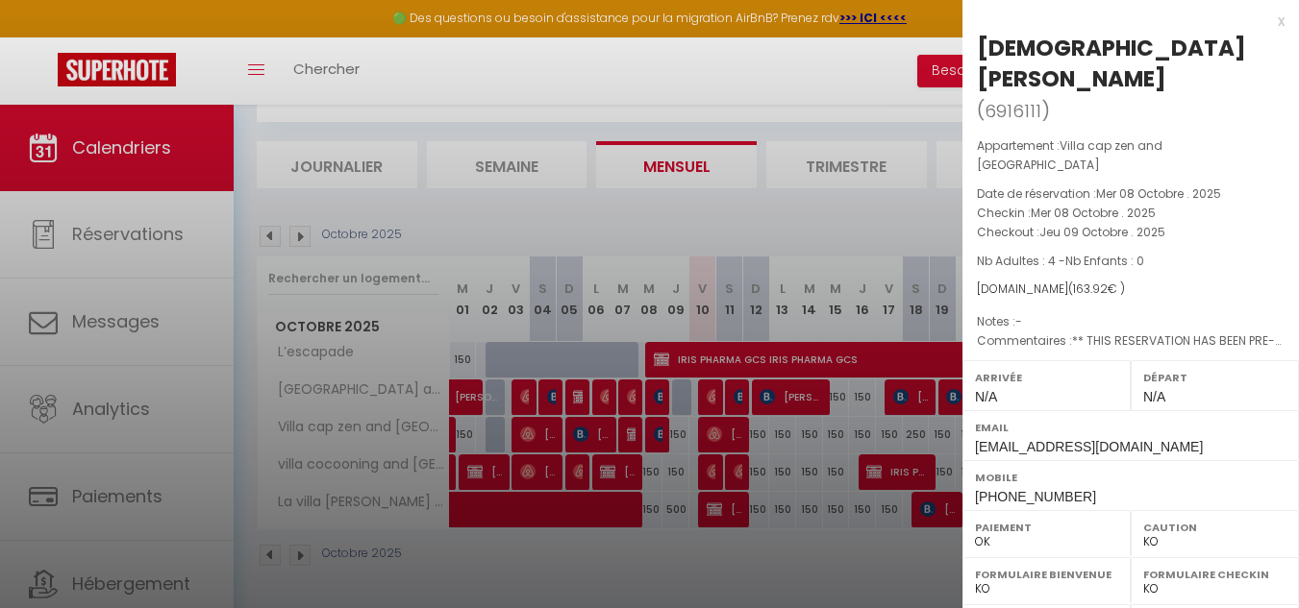
drag, startPoint x: 974, startPoint y: 46, endPoint x: 1176, endPoint y: 53, distance: 202.0
click at [1176, 53] on div "[PERSON_NAME] ( 6916111 ) Appartement : Villa cap zen and spa Date de réservati…" at bounding box center [1130, 490] width 336 height 915
copy div "[DEMOGRAPHIC_DATA][PERSON_NAME]"
click at [732, 386] on div at bounding box center [649, 304] width 1299 height 608
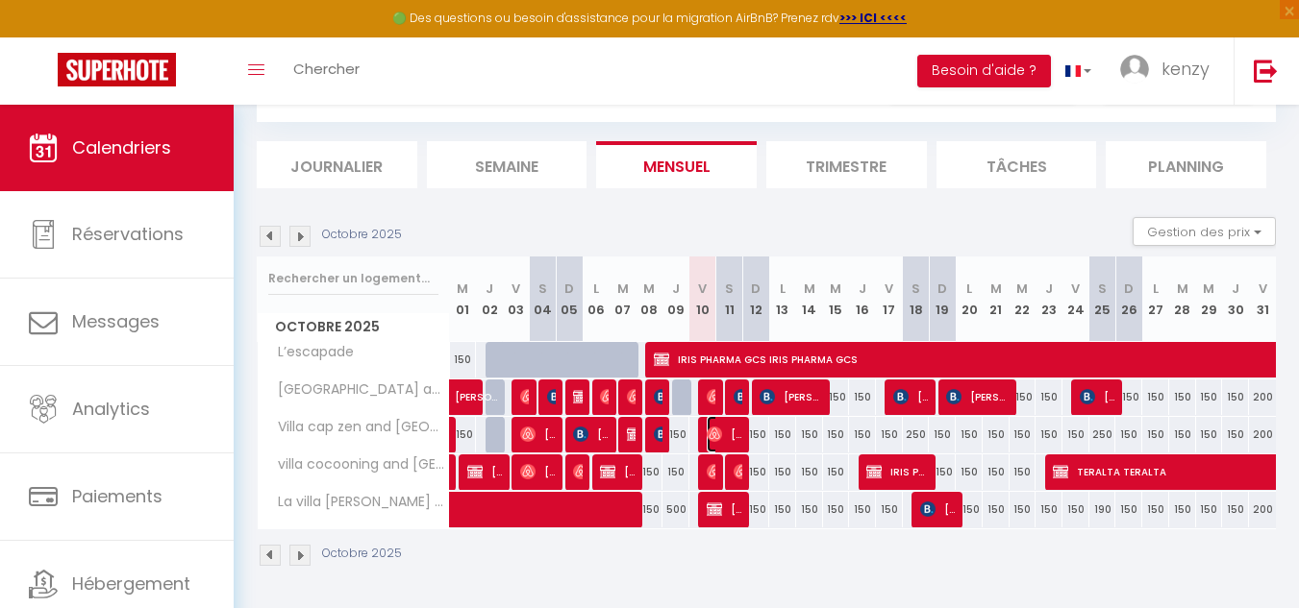
click at [723, 435] on span "[PERSON_NAME]" at bounding box center [725, 434] width 36 height 37
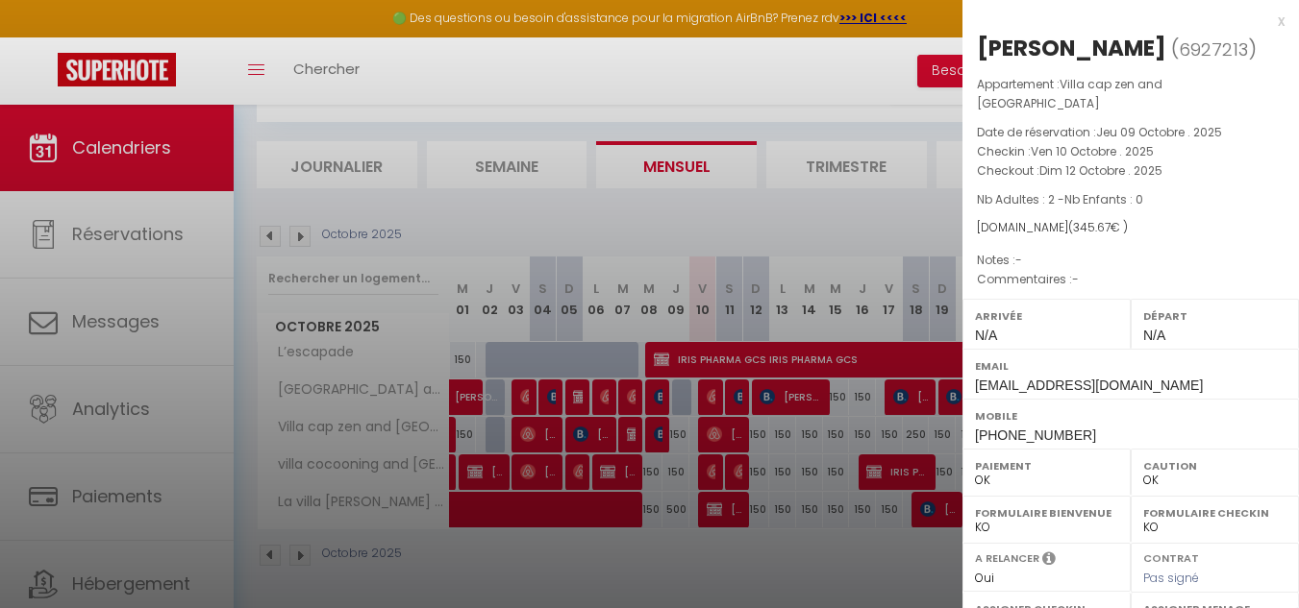
drag, startPoint x: 978, startPoint y: 44, endPoint x: 1110, endPoint y: 41, distance: 132.7
click at [1110, 41] on h2 "[PERSON_NAME] ( 6927213 )" at bounding box center [1131, 49] width 308 height 33
copy h2 "[PERSON_NAME]"
click at [581, 198] on div at bounding box center [649, 304] width 1299 height 608
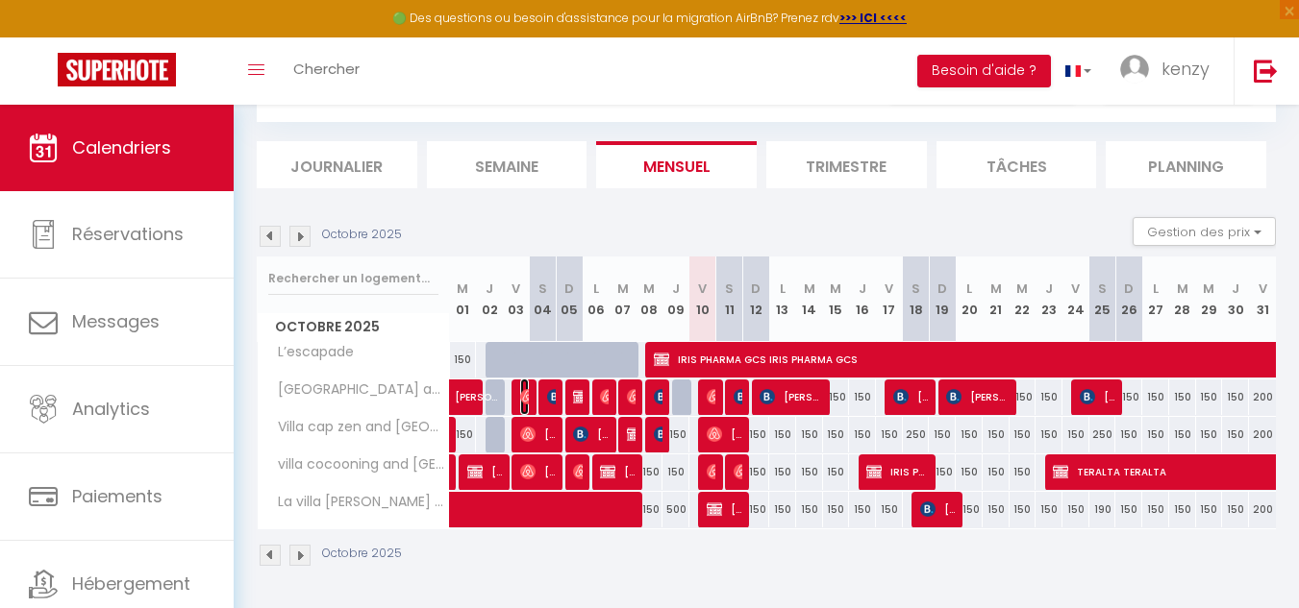
click at [524, 393] on img at bounding box center [527, 396] width 15 height 15
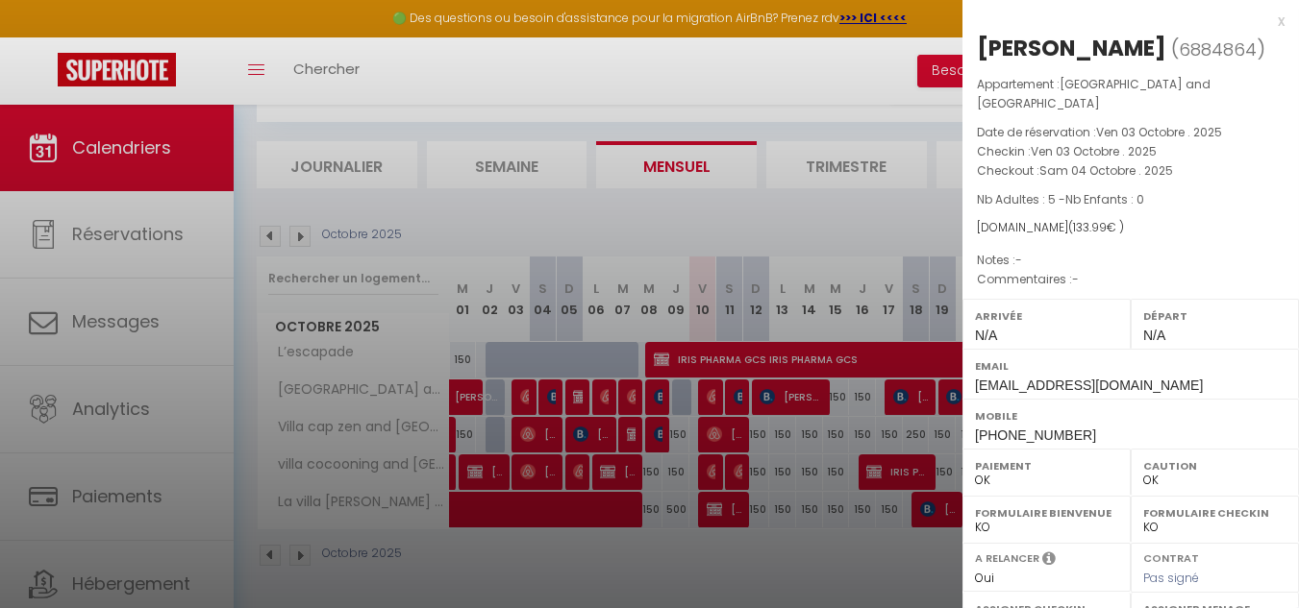
drag, startPoint x: 974, startPoint y: 54, endPoint x: 1160, endPoint y: 34, distance: 187.6
click at [1160, 34] on div "[PERSON_NAME] ( 6884864 ) Appartement : [GEOGRAPHIC_DATA] and spa Date de réser…" at bounding box center [1130, 460] width 336 height 854
click at [559, 404] on div at bounding box center [649, 304] width 1299 height 608
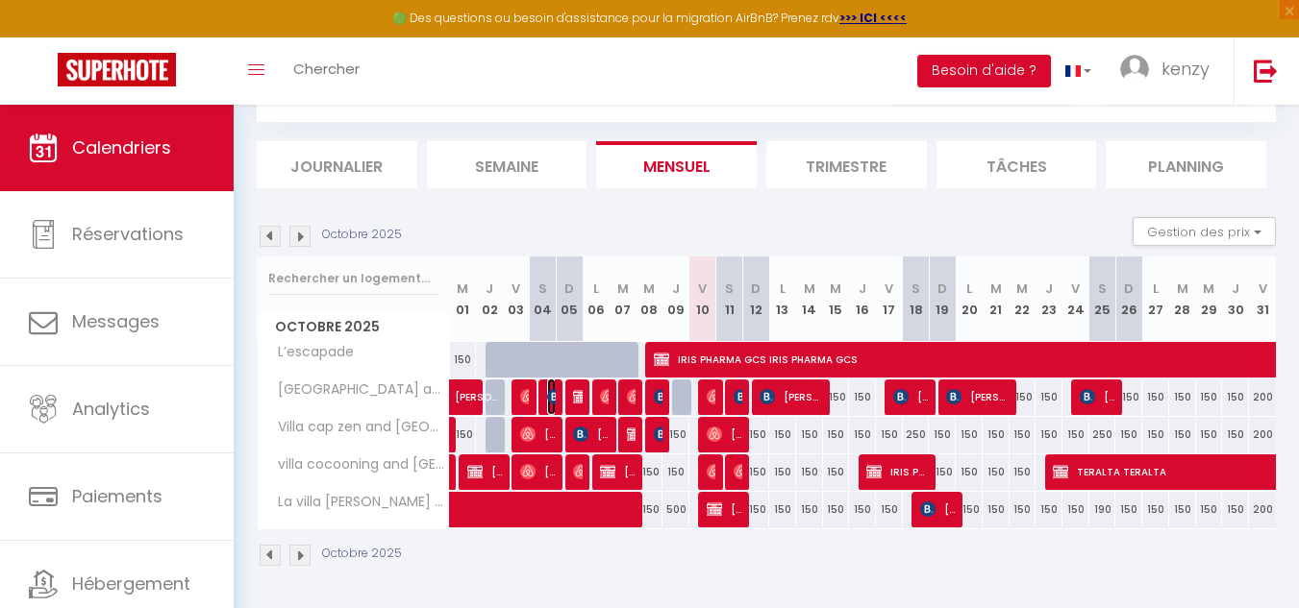
click at [552, 401] on img at bounding box center [554, 396] width 15 height 15
select select "KO"
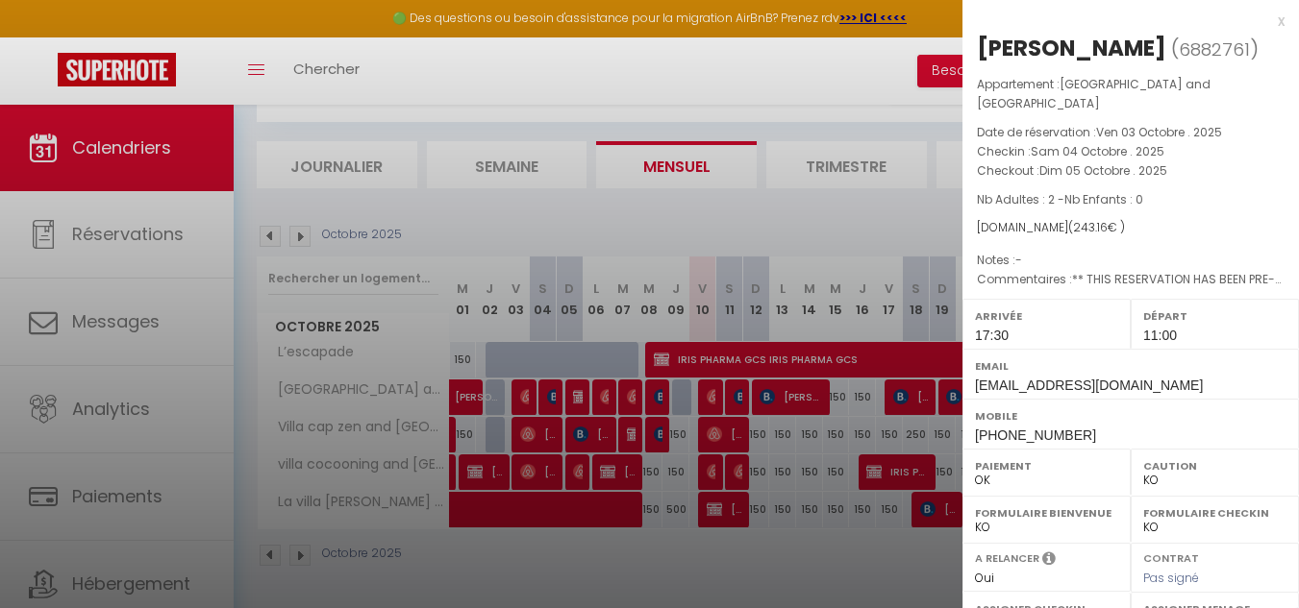
drag, startPoint x: 979, startPoint y: 53, endPoint x: 1152, endPoint y: 38, distance: 173.6
click at [1152, 38] on div "[PERSON_NAME]" at bounding box center [1071, 48] width 189 height 31
click at [611, 331] on div at bounding box center [649, 304] width 1299 height 608
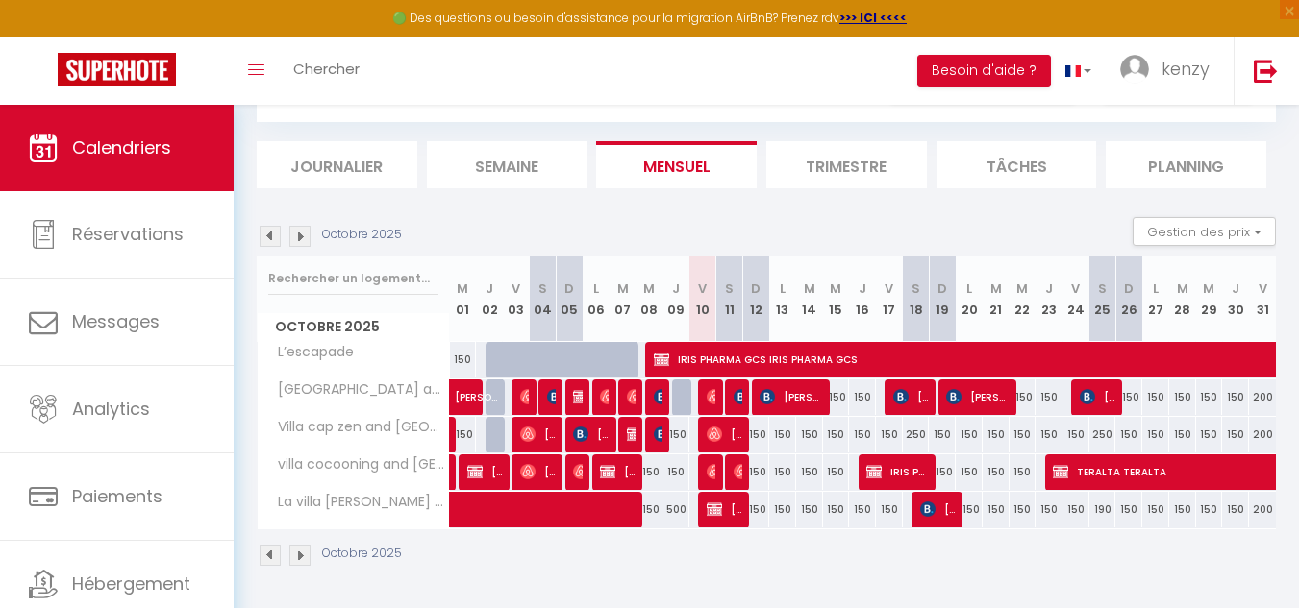
click at [572, 388] on div at bounding box center [578, 398] width 27 height 37
click at [577, 399] on img at bounding box center [580, 396] width 15 height 15
select select "0"
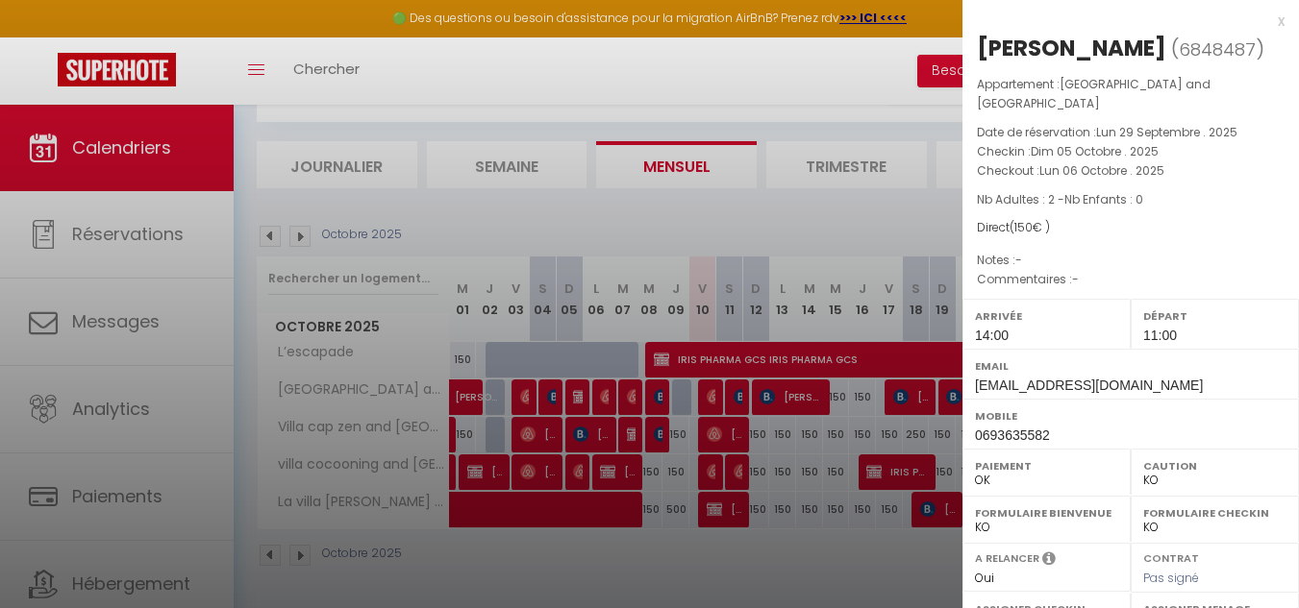
drag, startPoint x: 978, startPoint y: 48, endPoint x: 1173, endPoint y: 39, distance: 195.3
click at [1166, 39] on div "[PERSON_NAME]" at bounding box center [1071, 48] width 189 height 31
click at [626, 388] on div at bounding box center [649, 304] width 1299 height 608
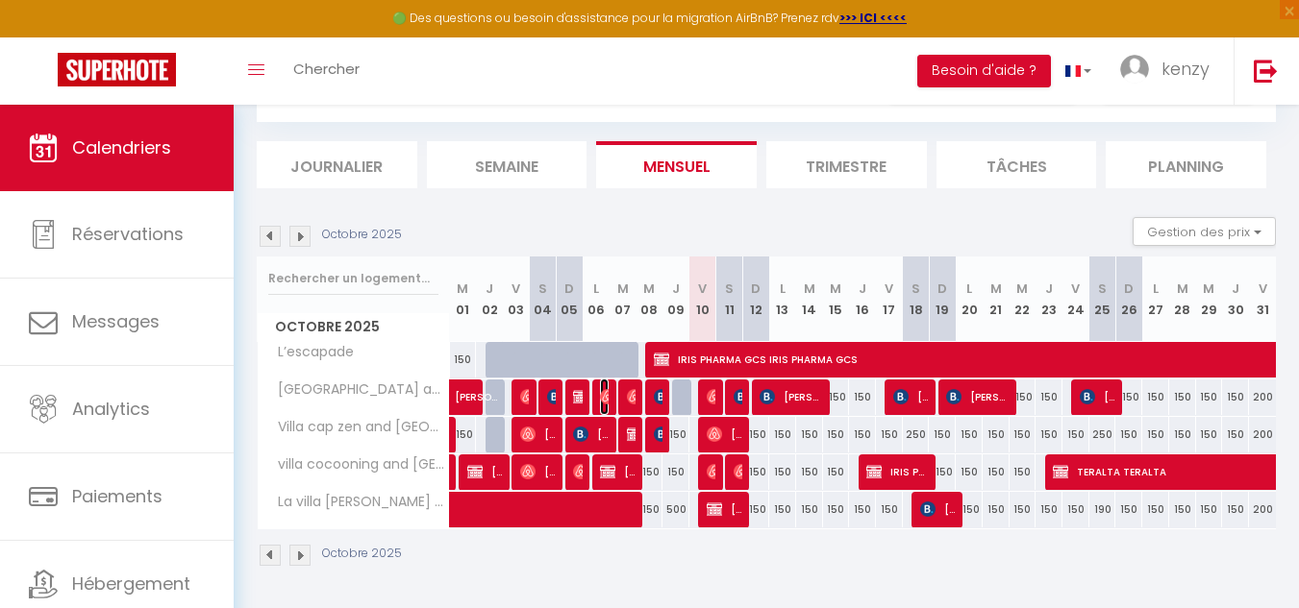
click at [604, 393] on img at bounding box center [607, 396] width 15 height 15
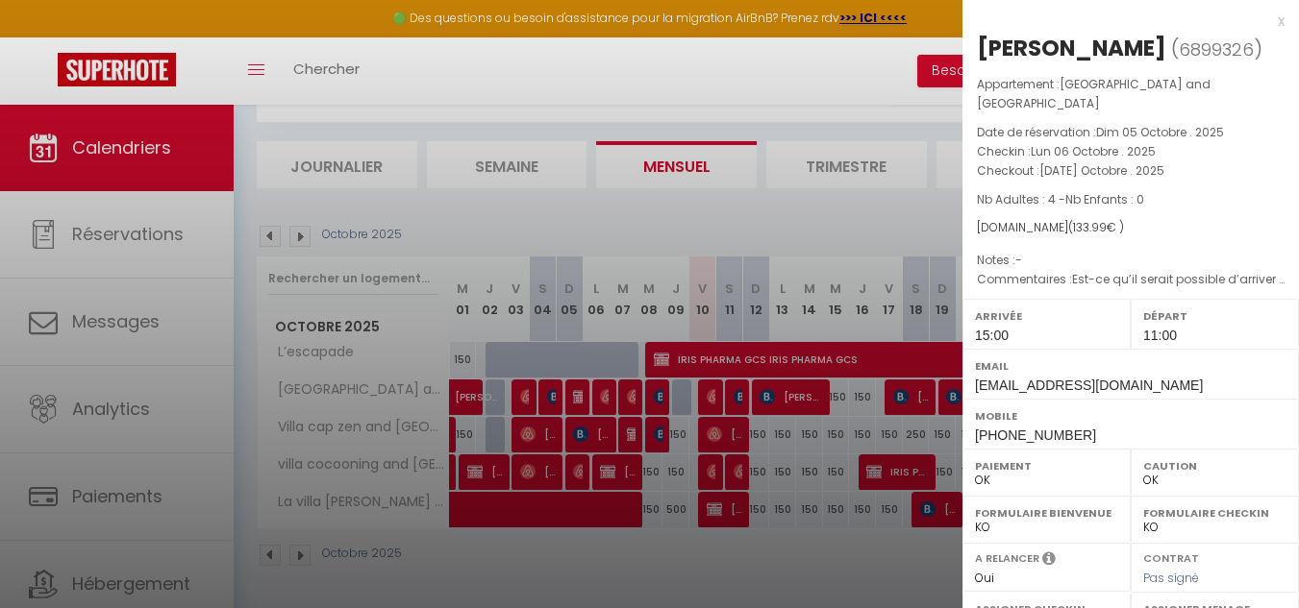
drag, startPoint x: 978, startPoint y: 41, endPoint x: 1197, endPoint y: 49, distance: 219.3
click at [1197, 49] on h2 "[PERSON_NAME] ( 6899326 )" at bounding box center [1131, 49] width 308 height 33
drag, startPoint x: 769, startPoint y: 332, endPoint x: 669, endPoint y: 366, distance: 105.8
click at [763, 334] on div at bounding box center [649, 304] width 1299 height 608
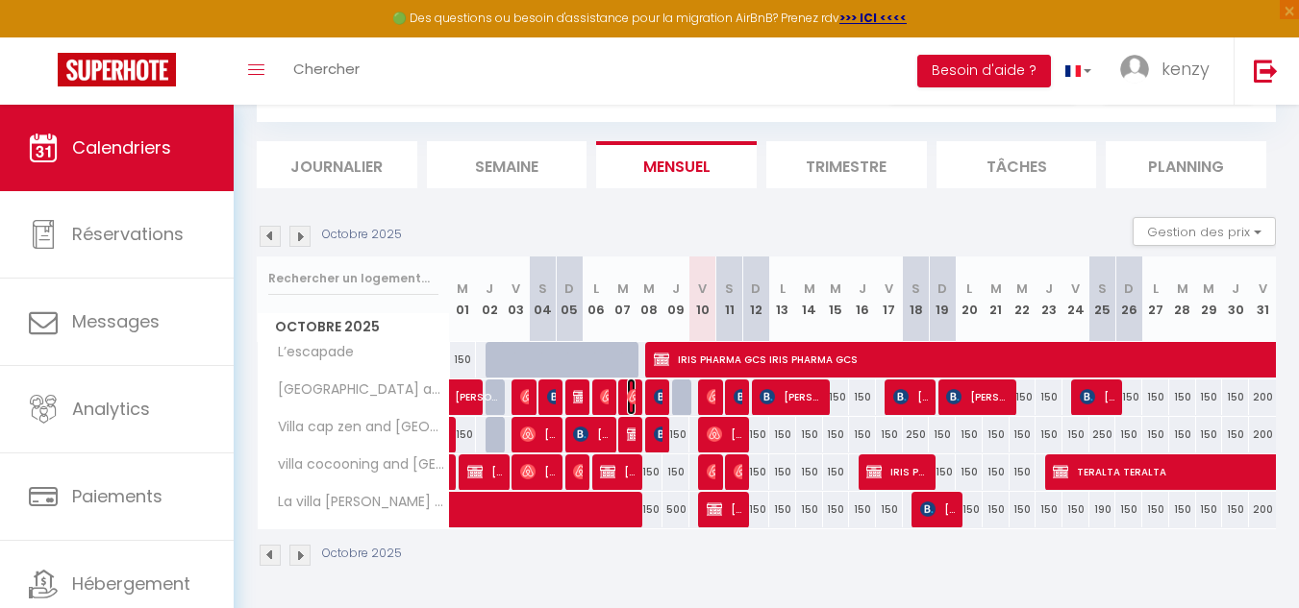
click at [629, 394] on img at bounding box center [634, 396] width 15 height 15
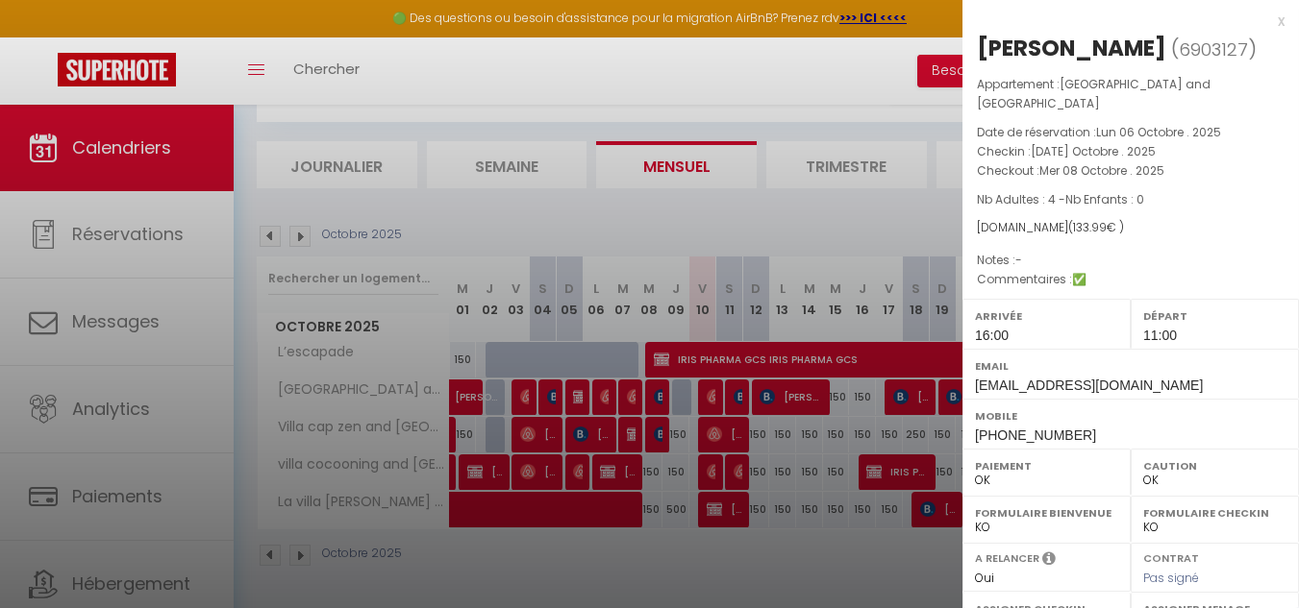
drag, startPoint x: 976, startPoint y: 46, endPoint x: 1287, endPoint y: 41, distance: 311.5
click at [1287, 41] on div "x [PERSON_NAME] ( 6903127 ) Appartement : [GEOGRAPHIC_DATA] and spa Date de rés…" at bounding box center [1130, 304] width 336 height 608
click at [777, 337] on div at bounding box center [649, 304] width 1299 height 608
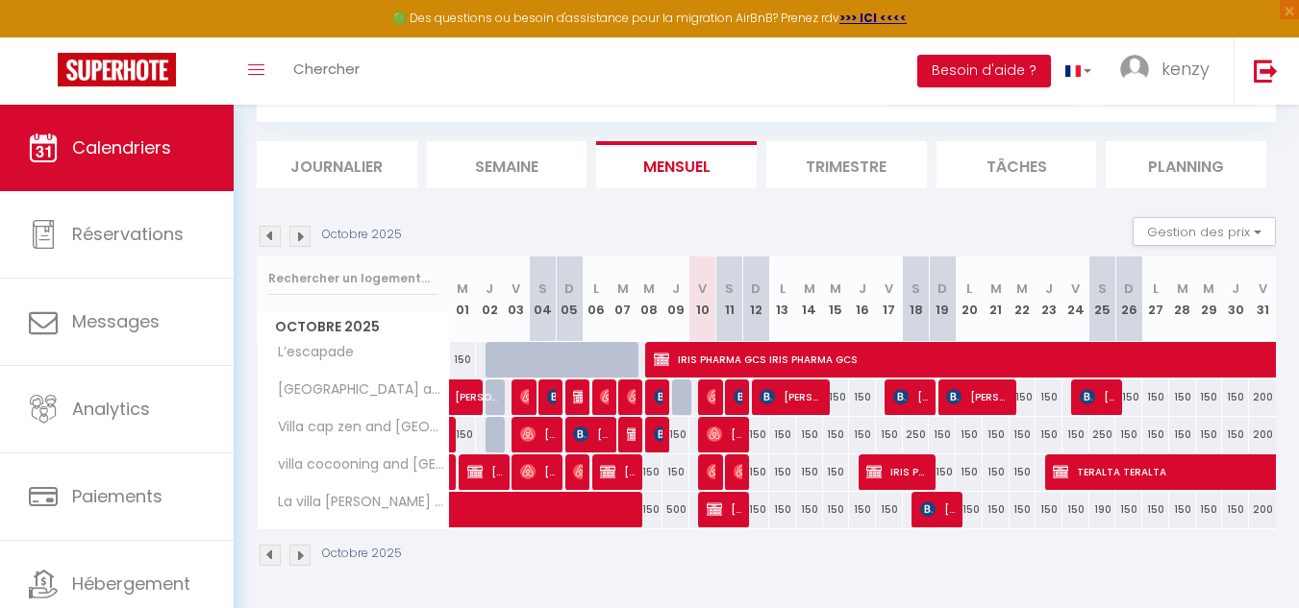
click at [647, 387] on div at bounding box center [658, 398] width 27 height 37
click at [659, 405] on span "Rappillard Maëlys" at bounding box center [658, 397] width 9 height 37
select select "KO"
select select "0"
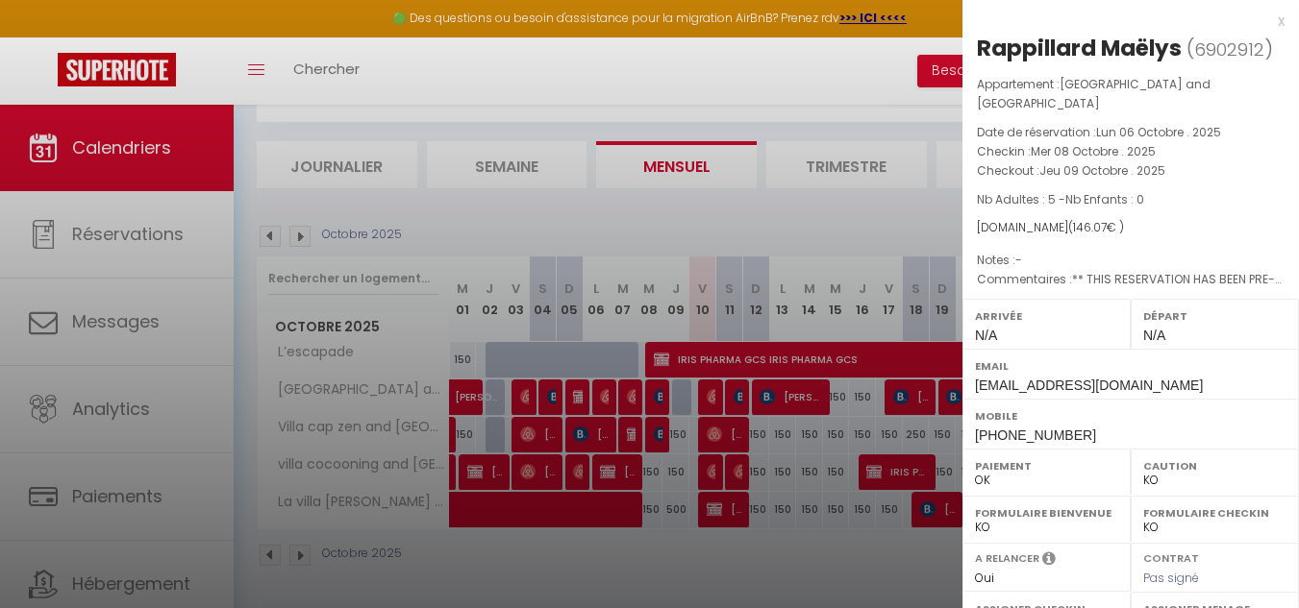
drag, startPoint x: 976, startPoint y: 46, endPoint x: 1179, endPoint y: 45, distance: 202.8
click at [1179, 45] on div "Rappillard Maëlys ( 6902912 ) Appartement : [GEOGRAPHIC_DATA] and spa Date de r…" at bounding box center [1130, 460] width 336 height 854
click at [711, 397] on div at bounding box center [649, 304] width 1299 height 608
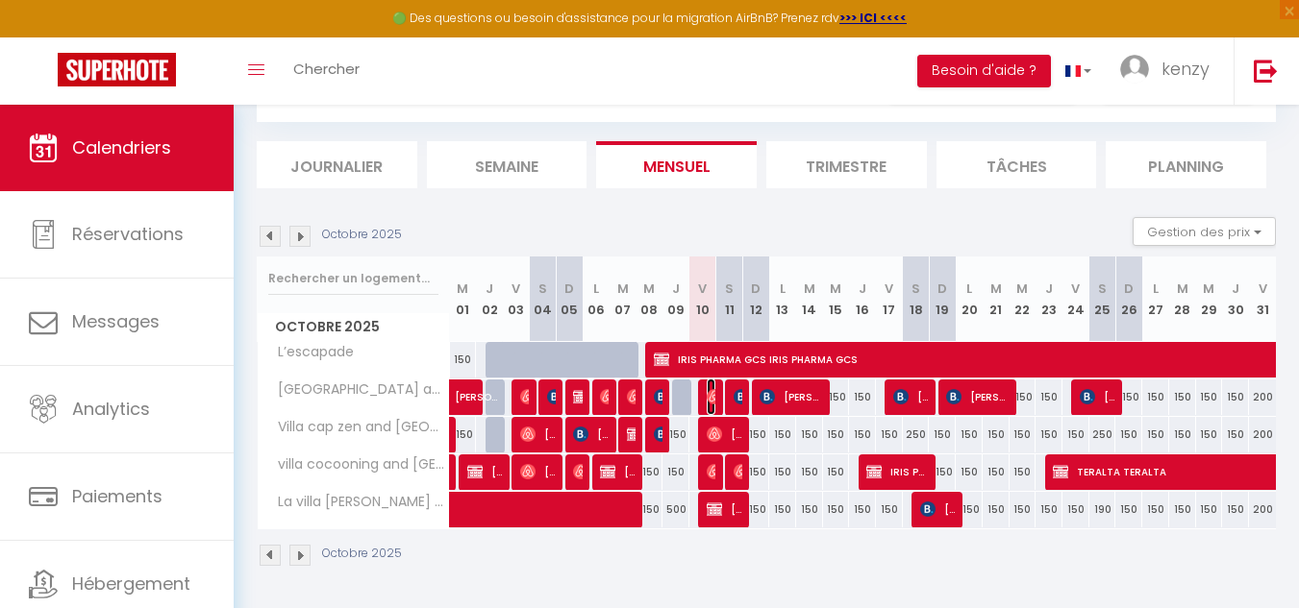
click at [708, 397] on img at bounding box center [714, 396] width 15 height 15
select select "OK"
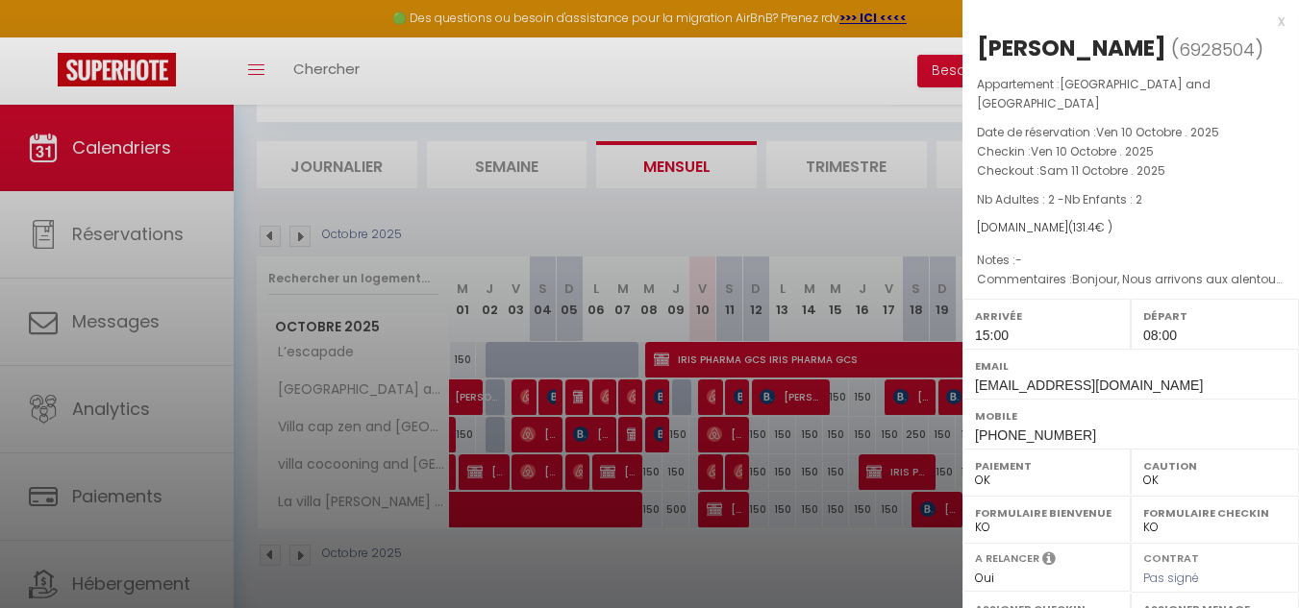
drag, startPoint x: 980, startPoint y: 47, endPoint x: 1109, endPoint y: 44, distance: 129.8
click at [1109, 44] on div "[PERSON_NAME]" at bounding box center [1071, 48] width 189 height 31
drag, startPoint x: 702, startPoint y: 502, endPoint x: 679, endPoint y: 12, distance: 489.8
click at [703, 503] on div at bounding box center [649, 304] width 1299 height 608
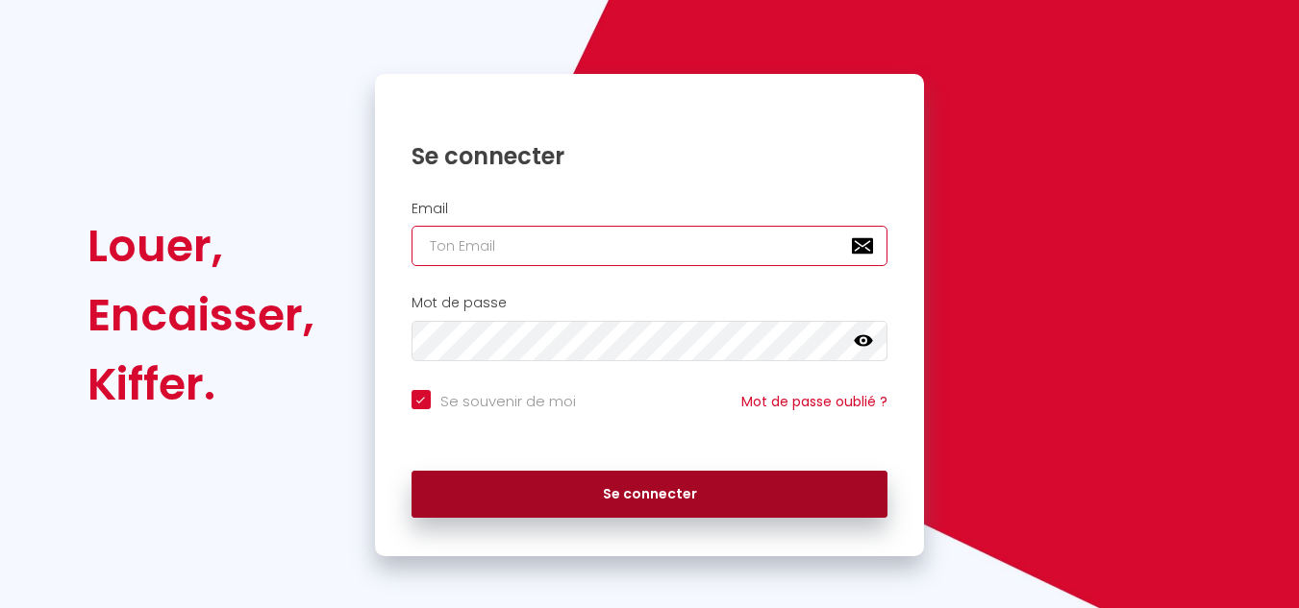
type input "[EMAIL_ADDRESS][DOMAIN_NAME]"
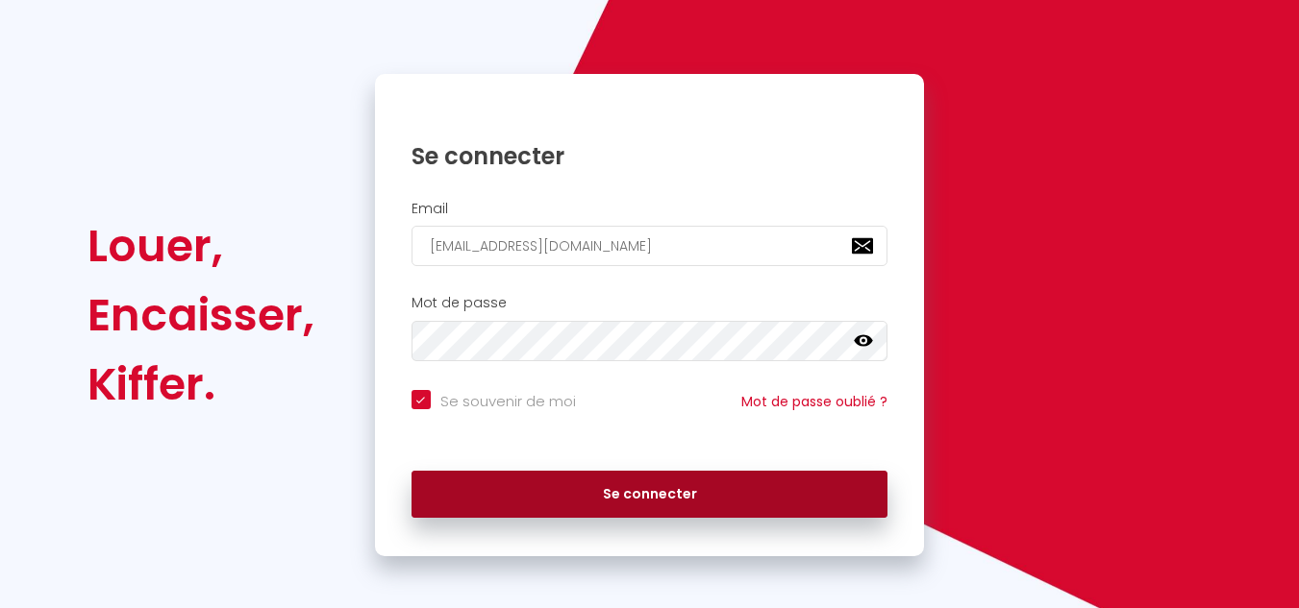
scroll to position [96, 0]
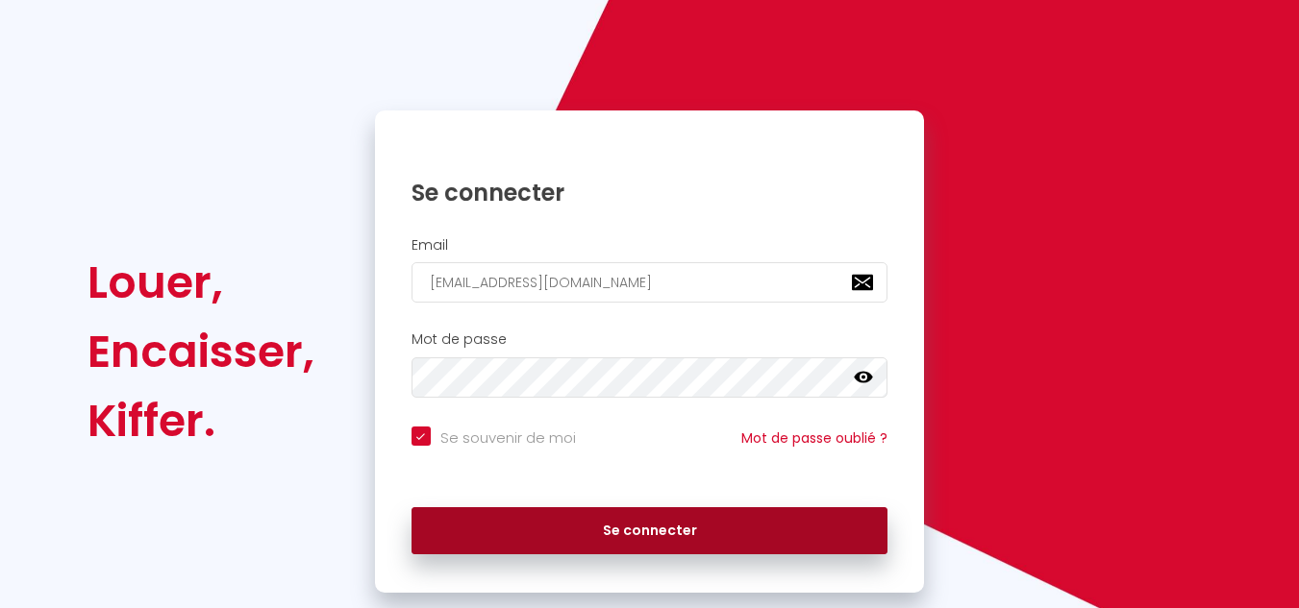
click at [678, 505] on div "Se connecter" at bounding box center [650, 527] width 550 height 58
click at [684, 523] on button "Se connecter" at bounding box center [649, 532] width 477 height 48
checkbox input "true"
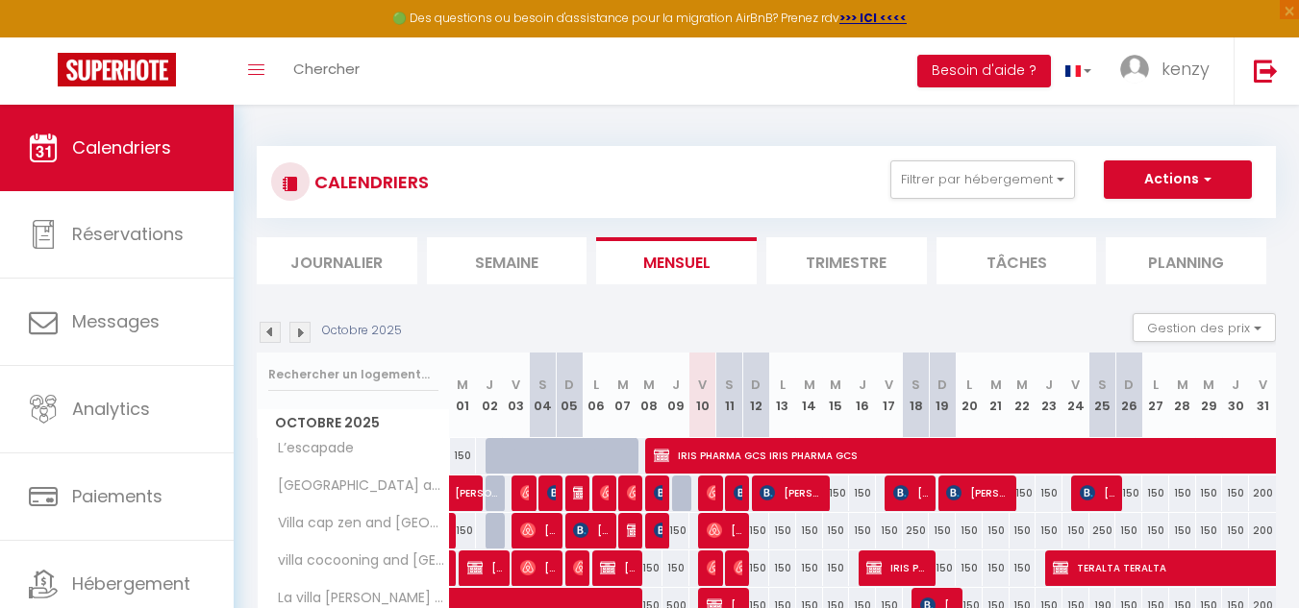
scroll to position [105, 0]
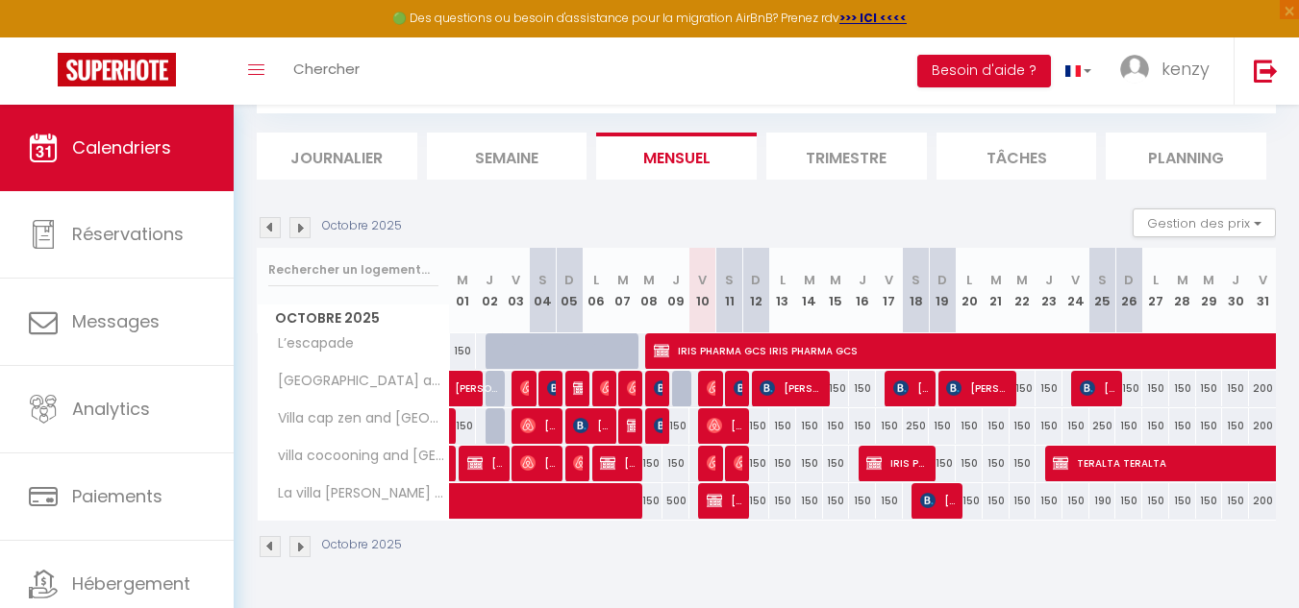
click at [301, 554] on img at bounding box center [299, 546] width 21 height 21
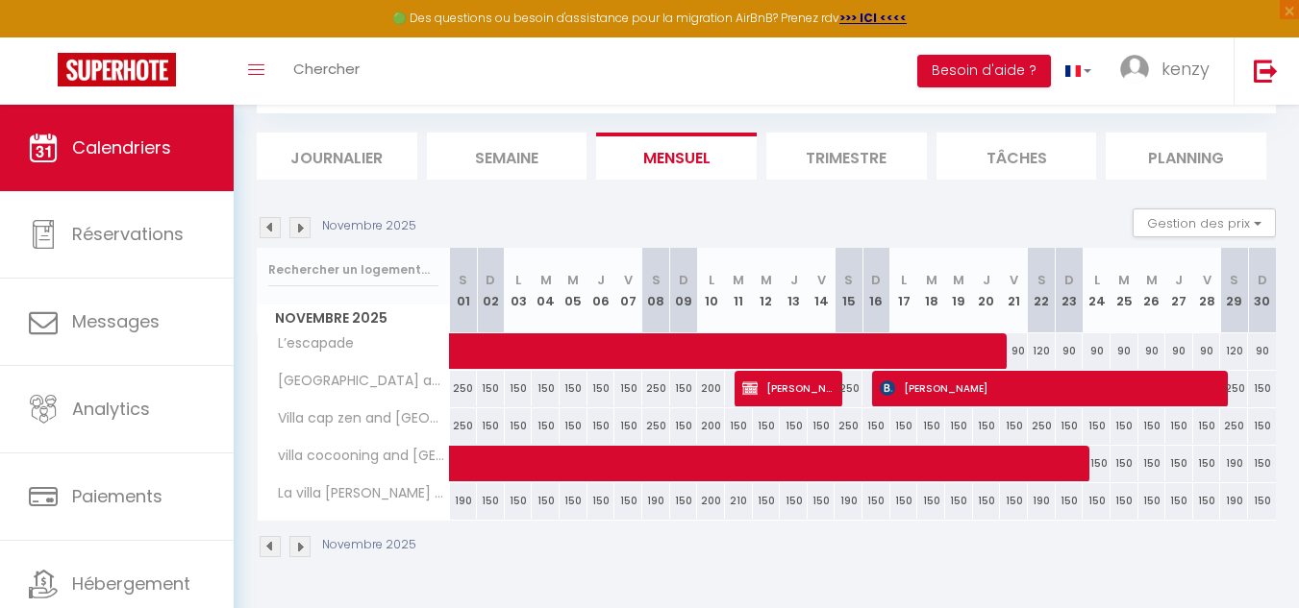
click at [278, 230] on img at bounding box center [270, 227] width 21 height 21
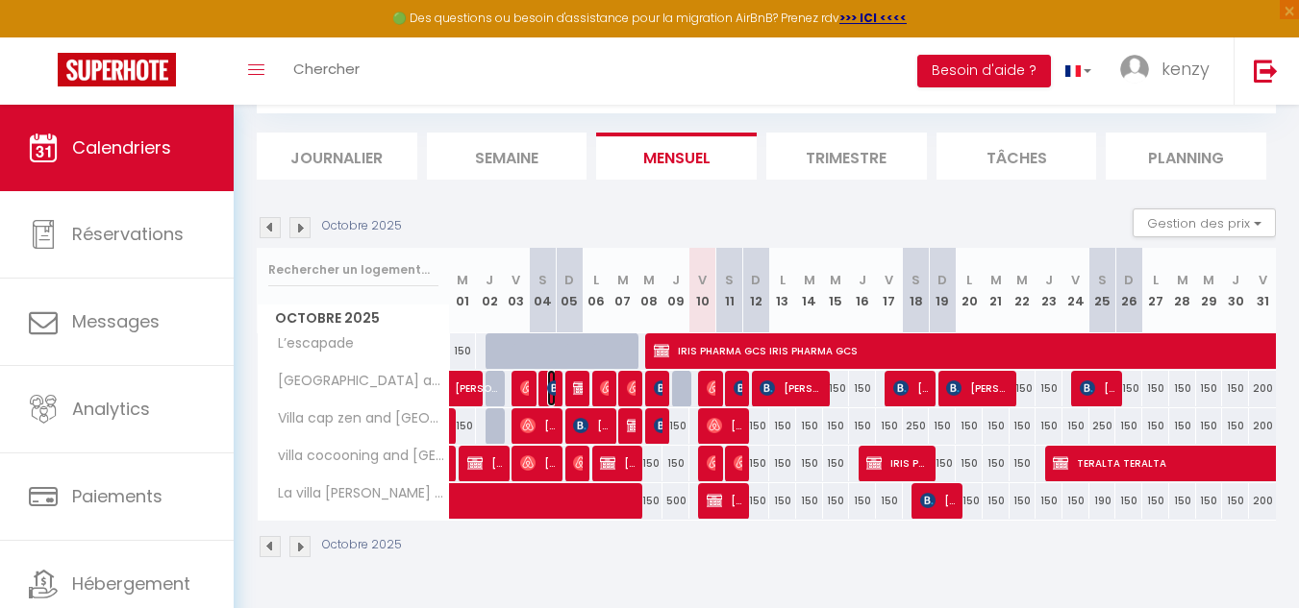
click at [548, 389] on img at bounding box center [554, 388] width 15 height 15
select select "OK"
select select "KO"
select select "0"
select select "1"
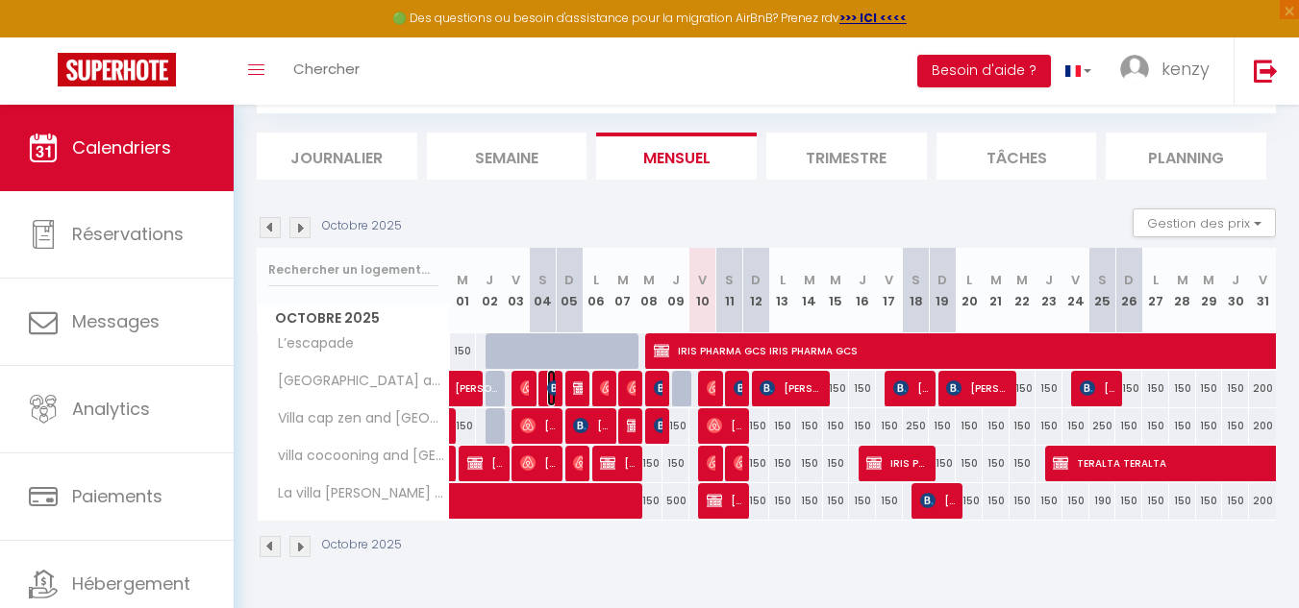
select select "1"
select select
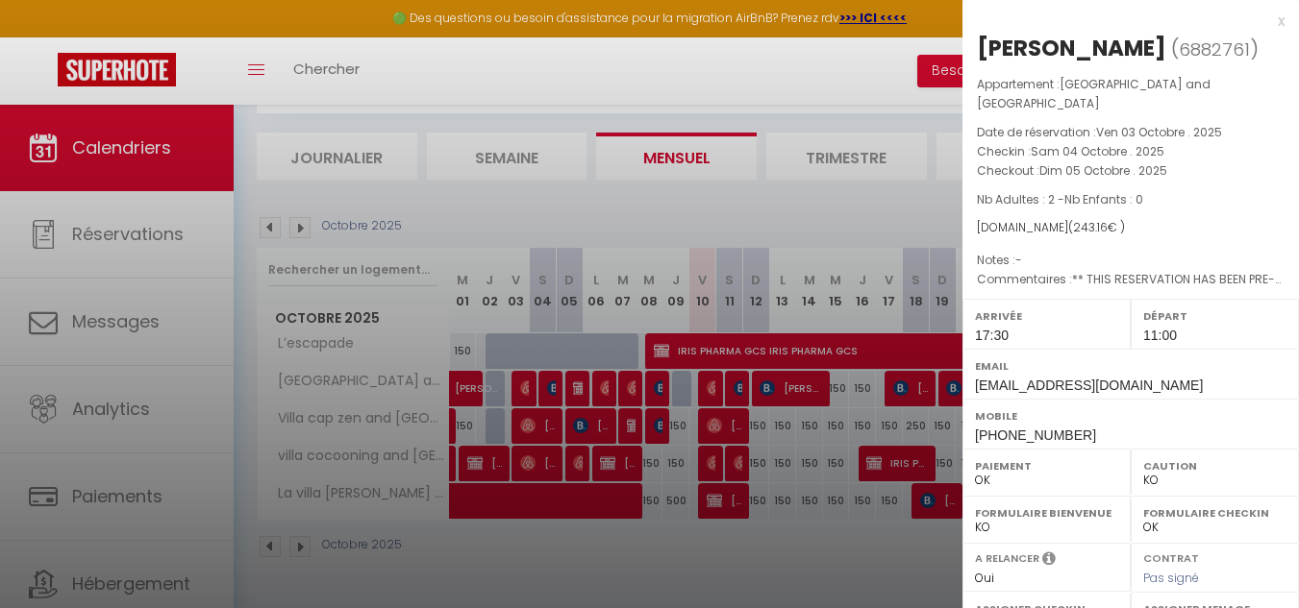
click at [541, 380] on div at bounding box center [649, 304] width 1299 height 608
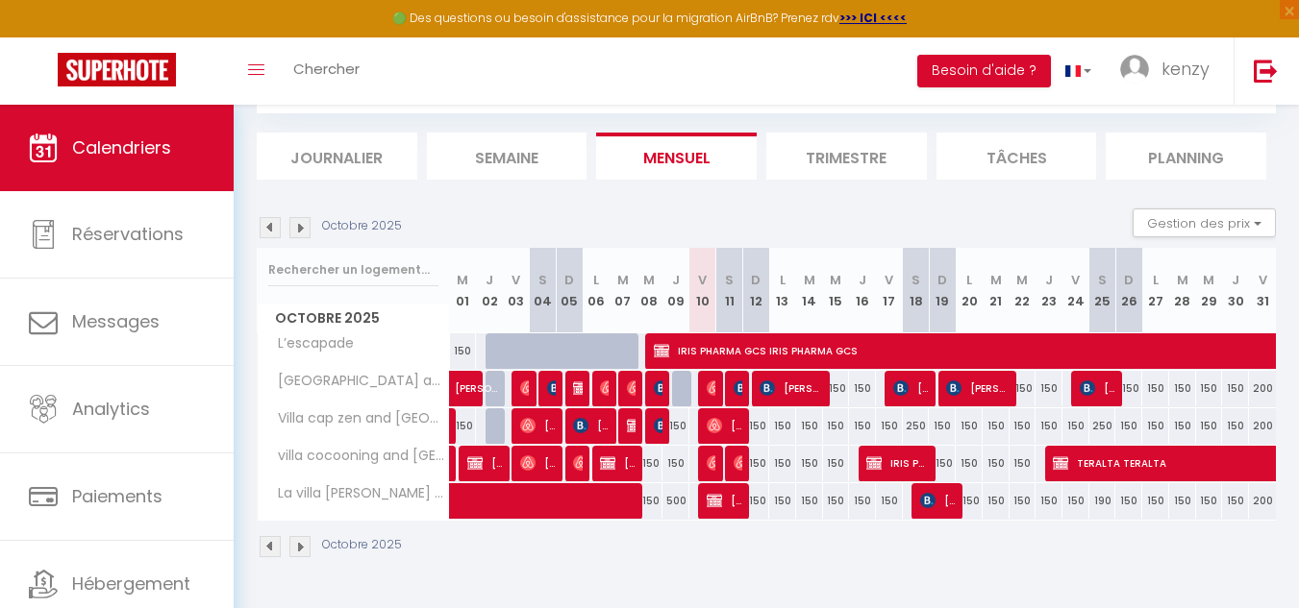
click at [270, 236] on img at bounding box center [270, 227] width 21 height 21
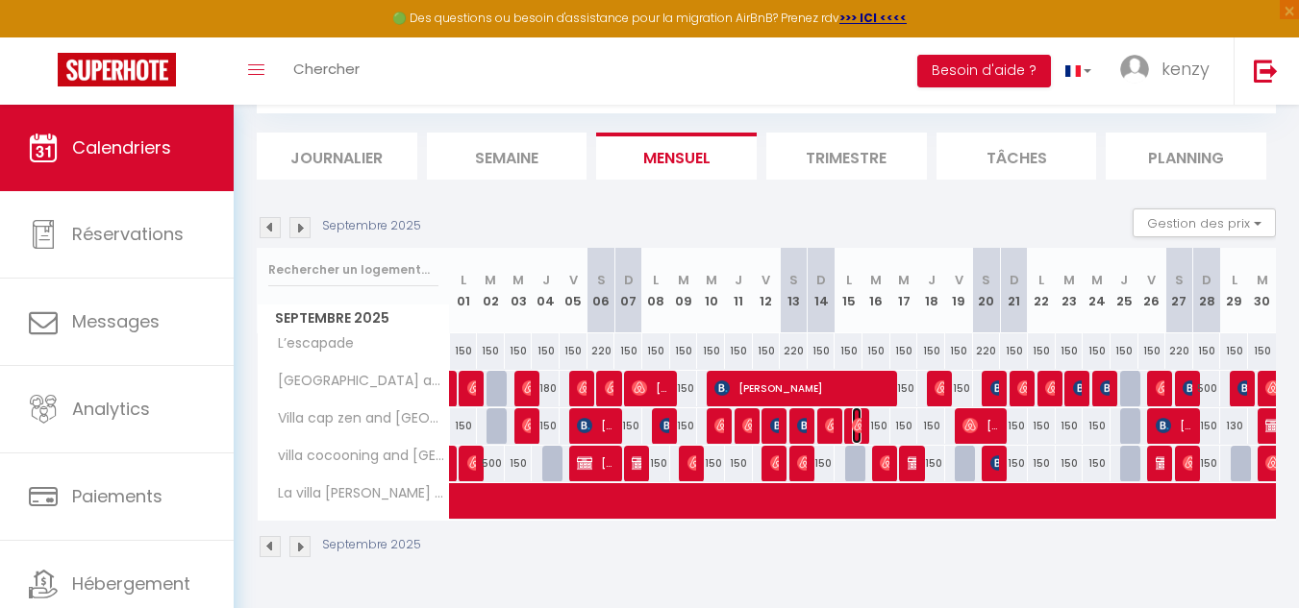
click at [852, 430] on img at bounding box center [859, 425] width 15 height 15
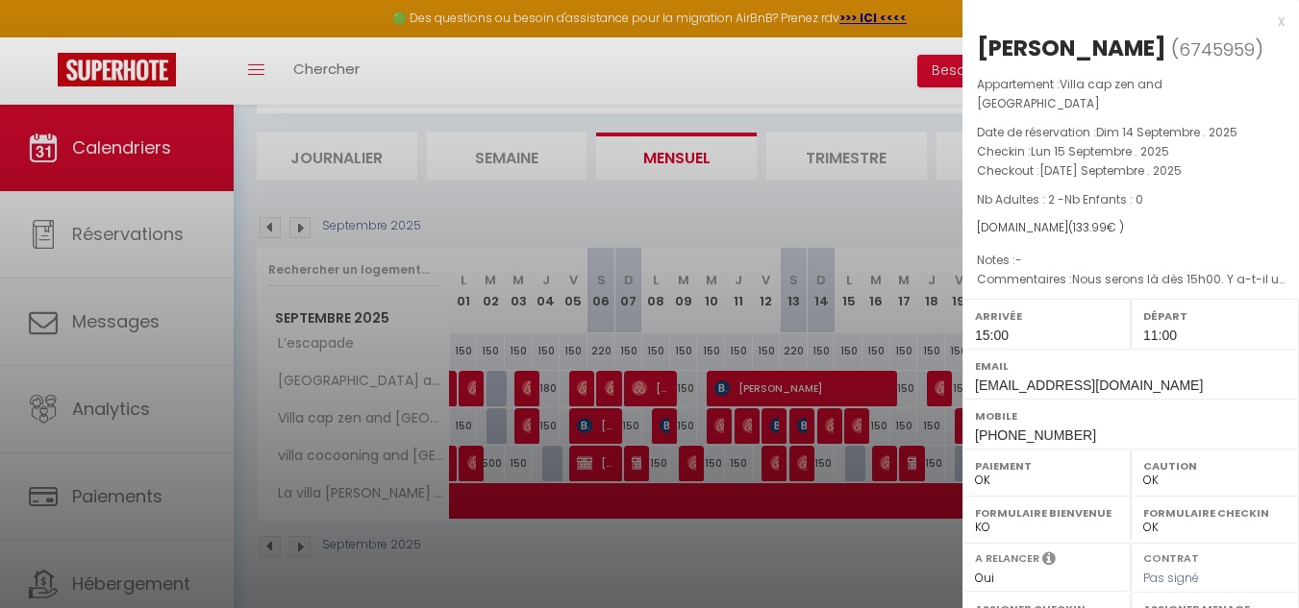
drag, startPoint x: 851, startPoint y: 432, endPoint x: 841, endPoint y: 433, distance: 9.7
click at [850, 432] on div at bounding box center [649, 304] width 1299 height 608
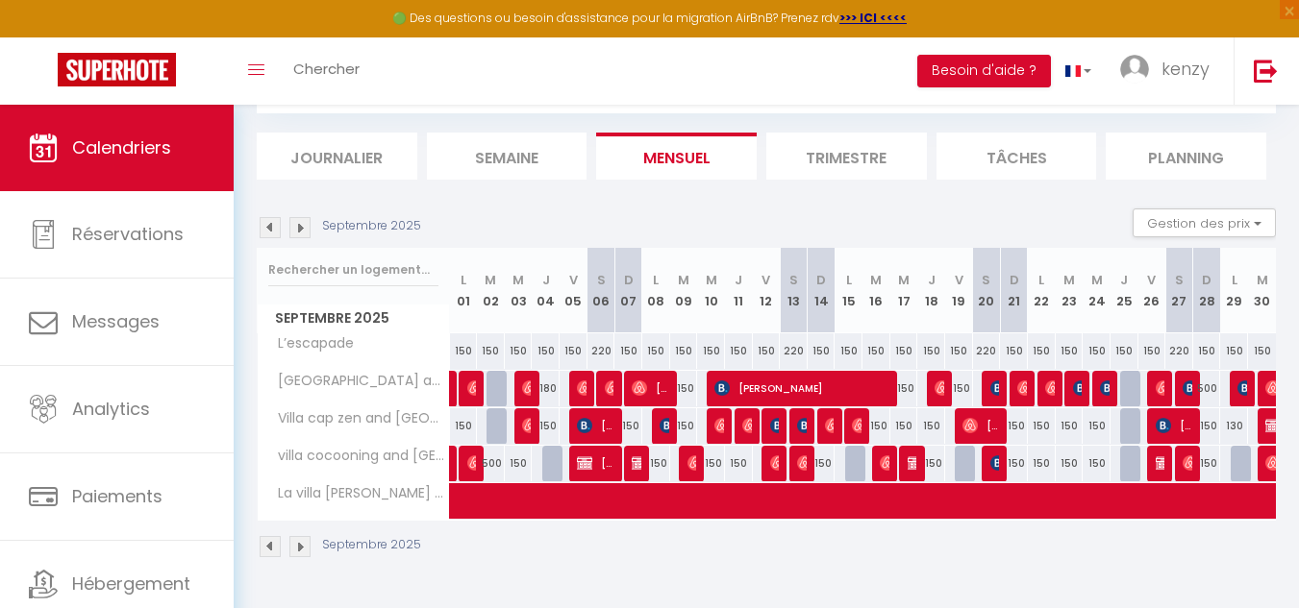
click at [821, 433] on body "🟢 Des questions ou besoin d'assistance pour la migration AirBnB? Prenez rdv >>>…" at bounding box center [649, 304] width 1299 height 608
click at [826, 428] on img at bounding box center [832, 425] width 15 height 15
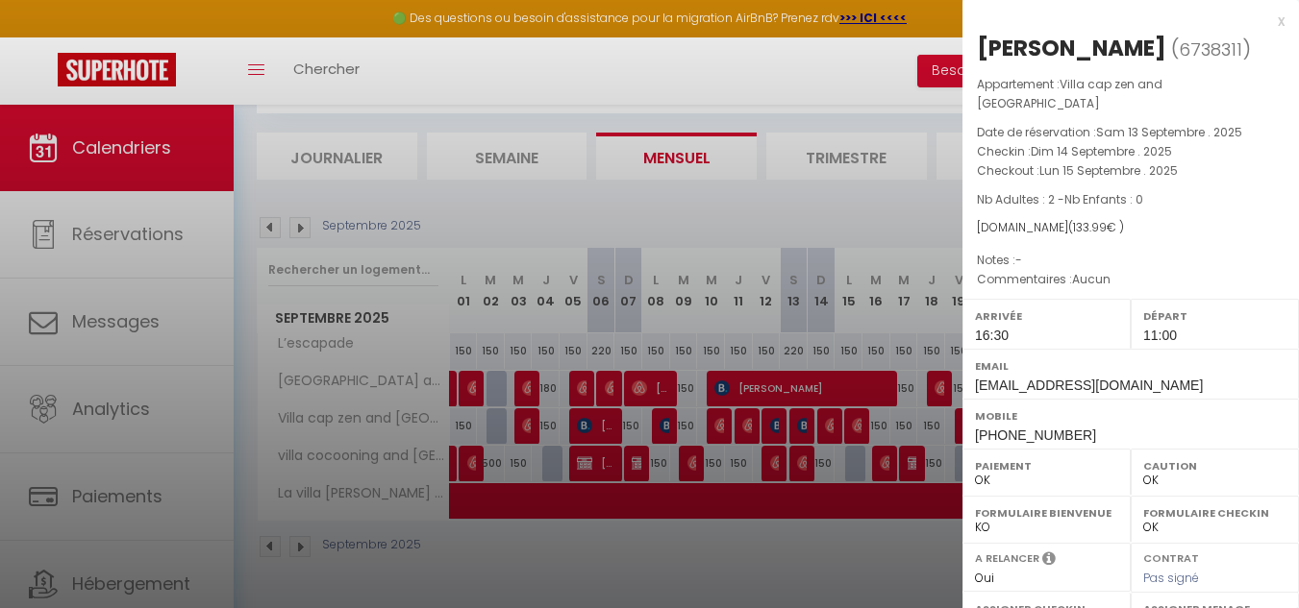
click at [784, 428] on div at bounding box center [649, 304] width 1299 height 608
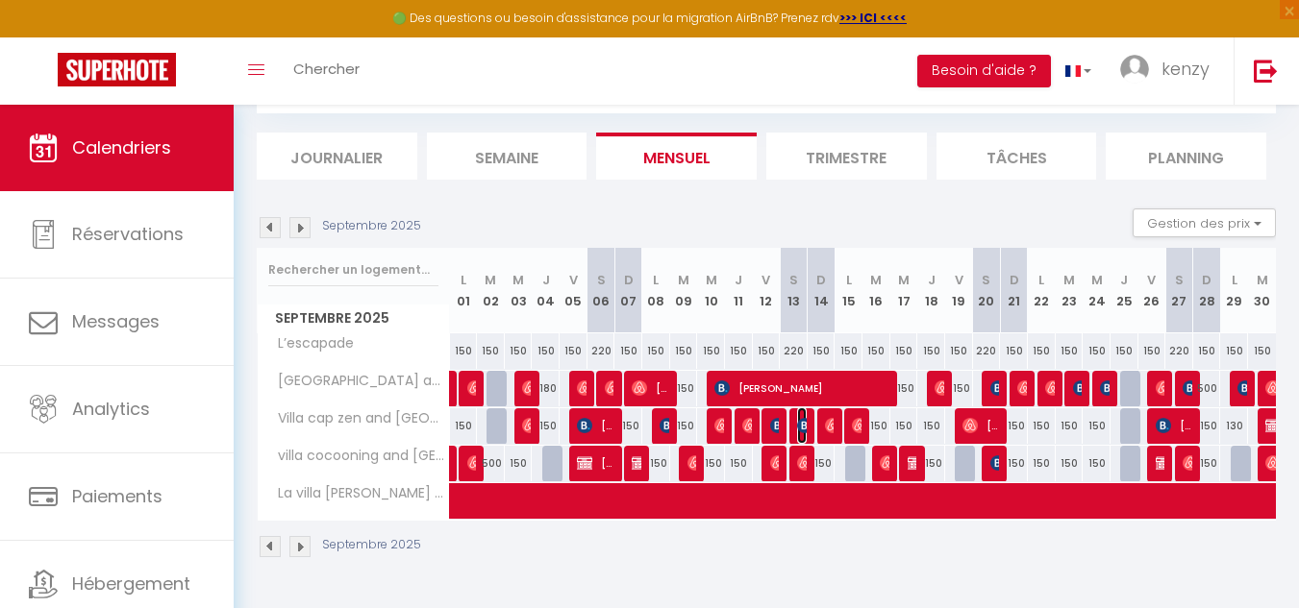
click at [799, 430] on img at bounding box center [804, 425] width 15 height 15
select select "KO"
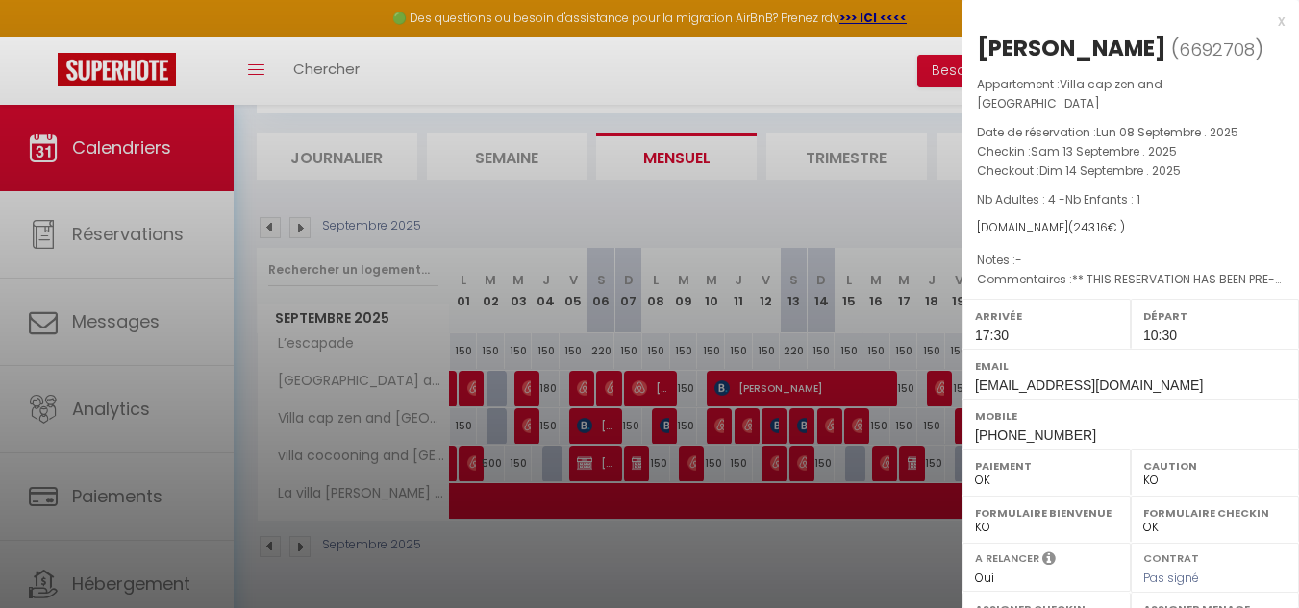
click at [781, 427] on div at bounding box center [649, 304] width 1299 height 608
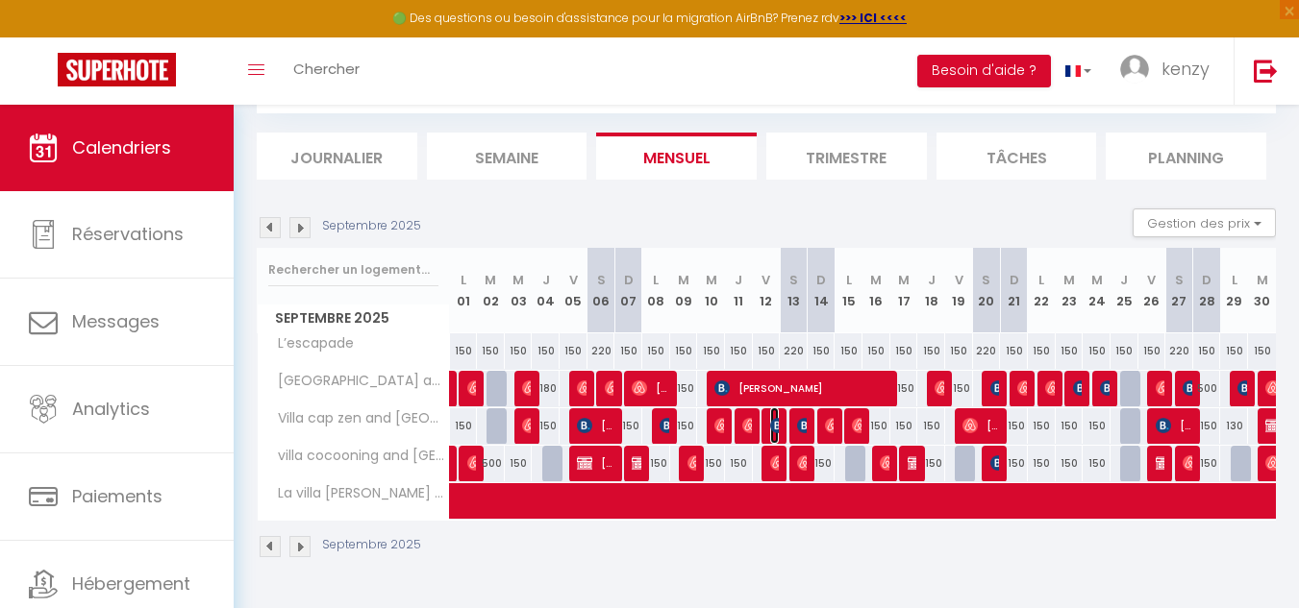
click at [776, 427] on img at bounding box center [777, 425] width 15 height 15
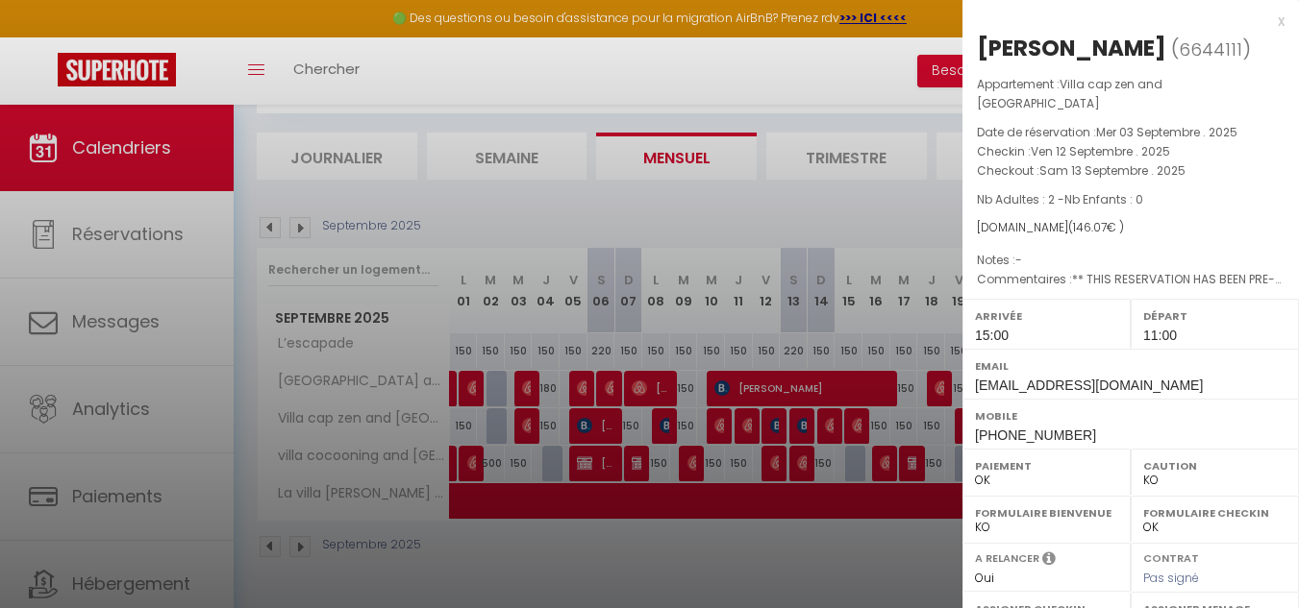
click at [801, 424] on div at bounding box center [649, 304] width 1299 height 608
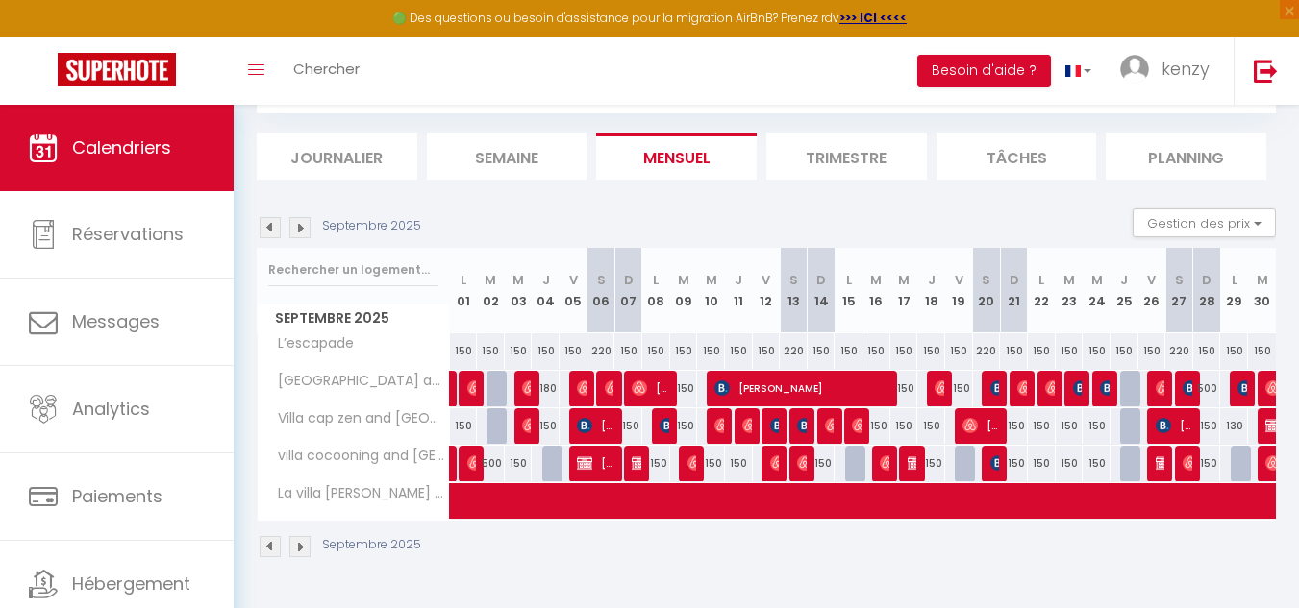
click at [297, 232] on img at bounding box center [299, 227] width 21 height 21
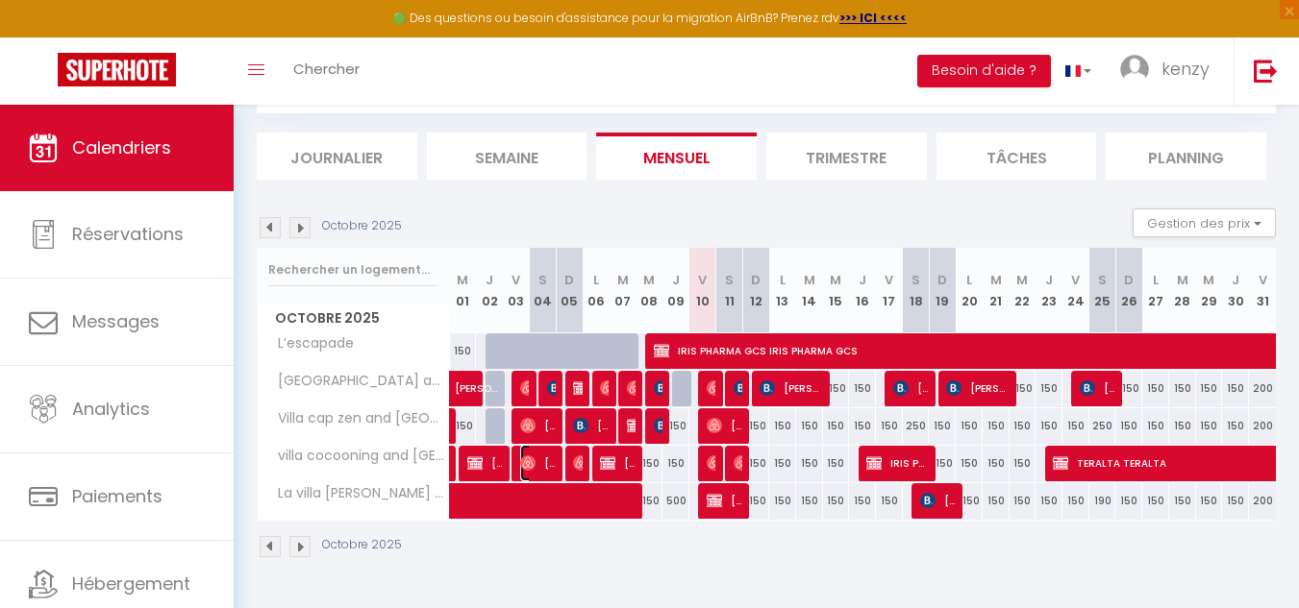
click at [543, 468] on span "[PERSON_NAME]" at bounding box center [538, 463] width 36 height 37
select select "OK"
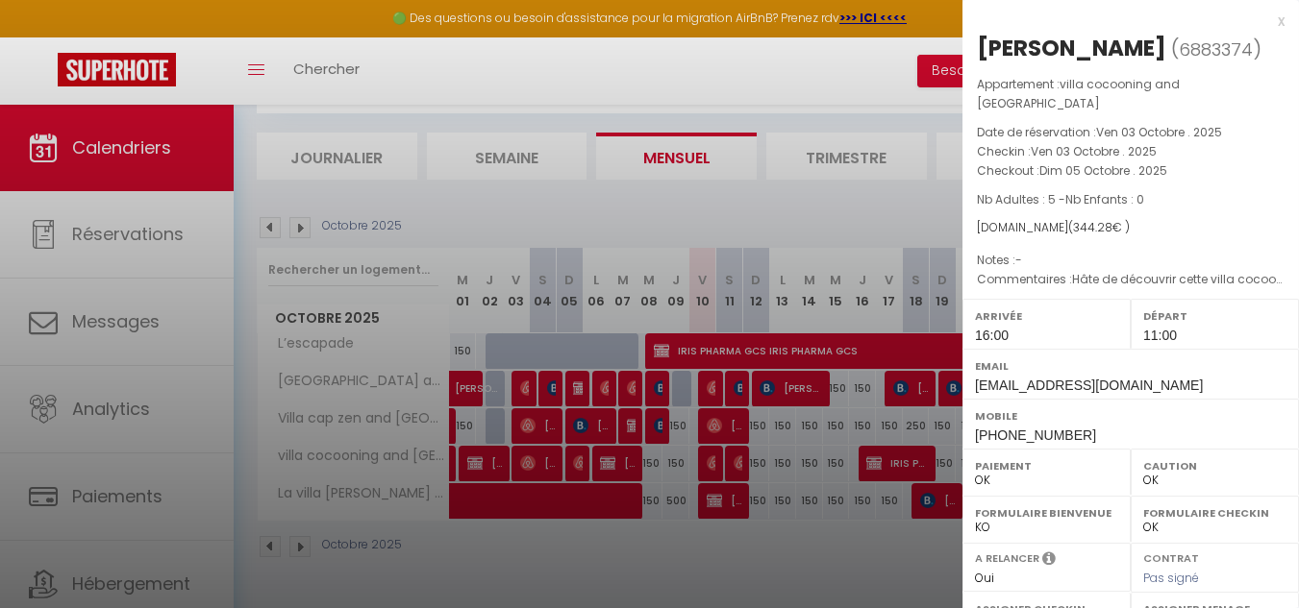
click at [605, 441] on div at bounding box center [649, 304] width 1299 height 608
